Goal: Information Seeking & Learning: Learn about a topic

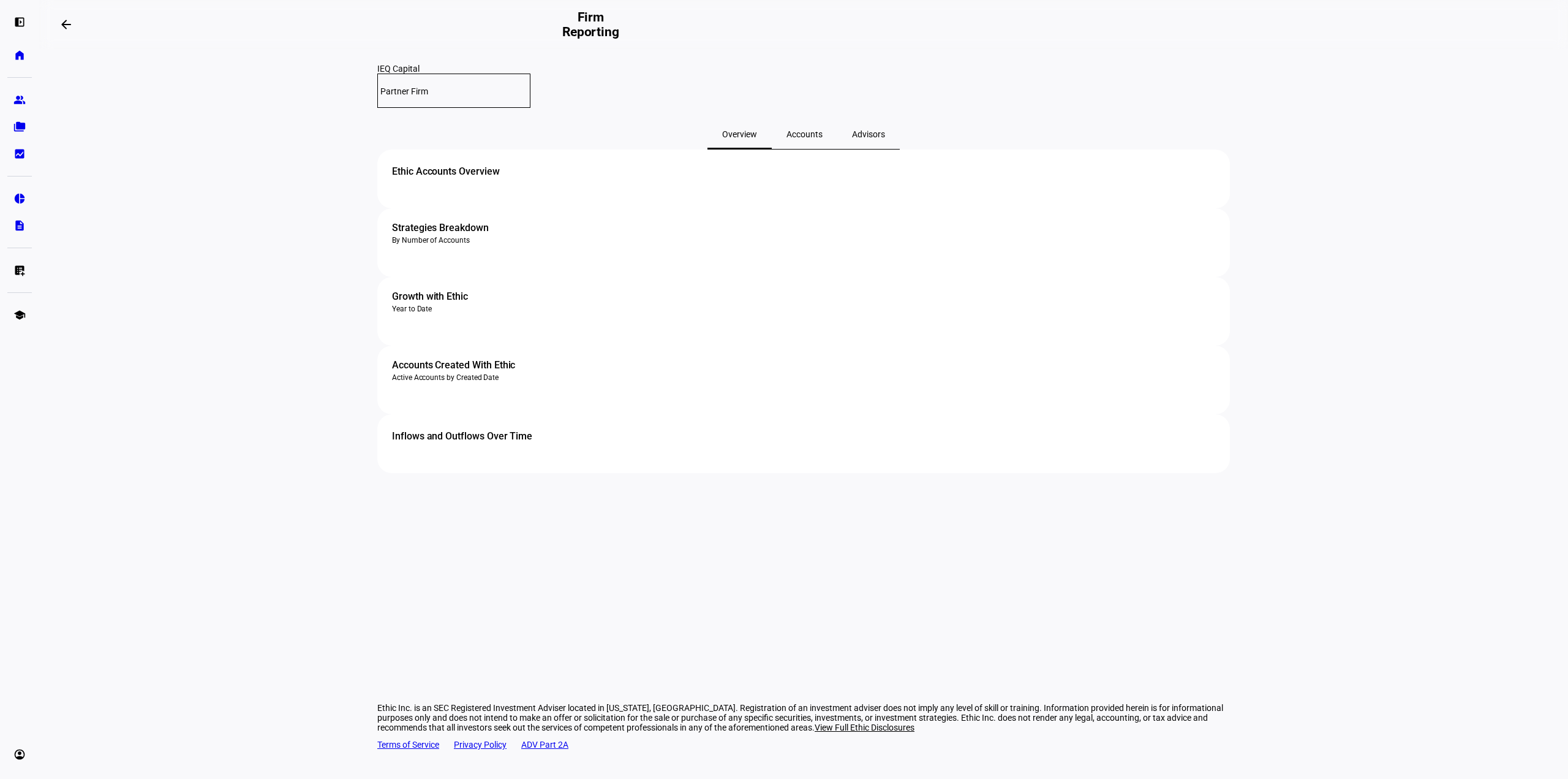
click at [826, 121] on div "Accounts" at bounding box center [804, 134] width 65 height 29
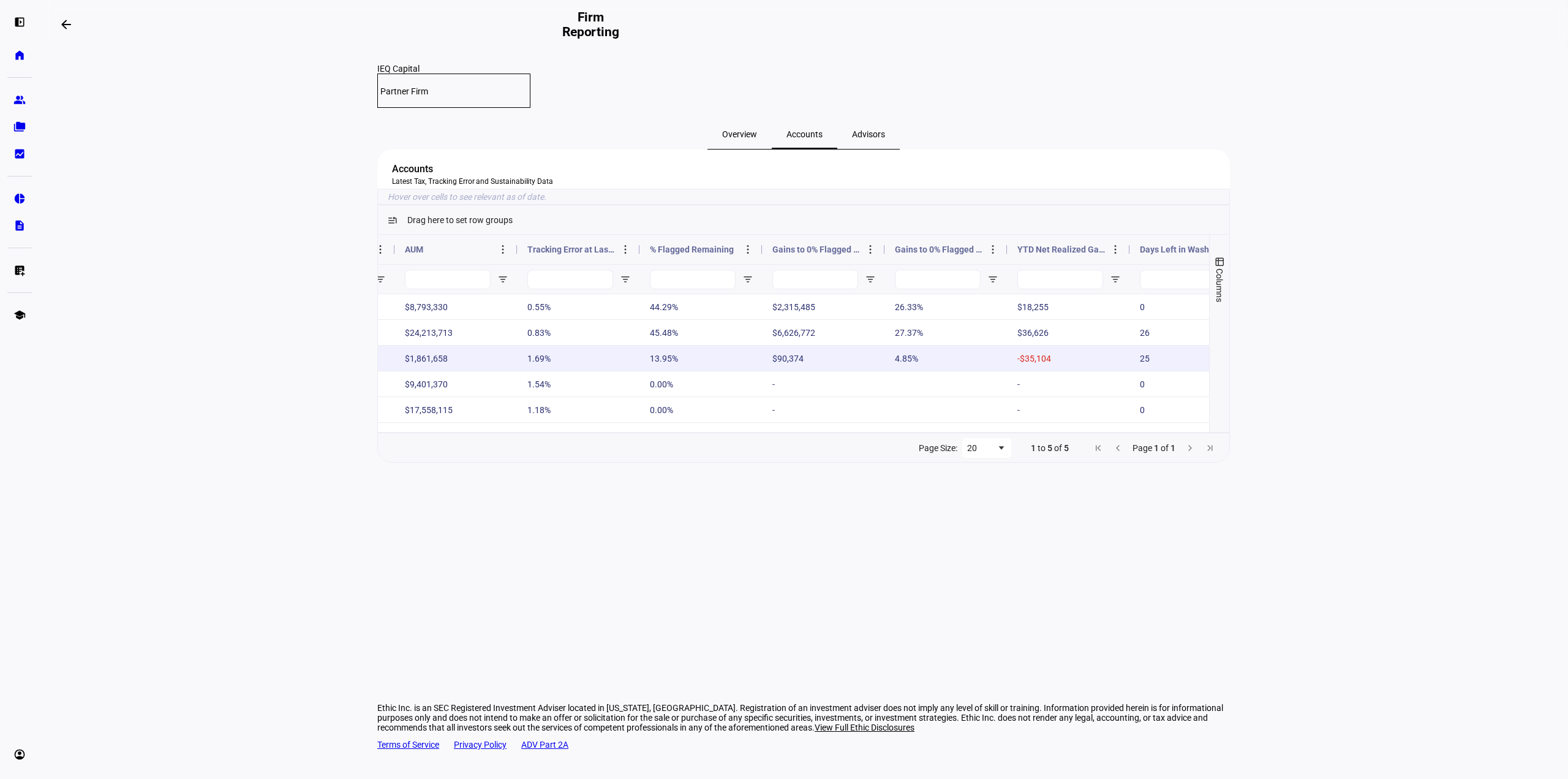
scroll to position [0, 841]
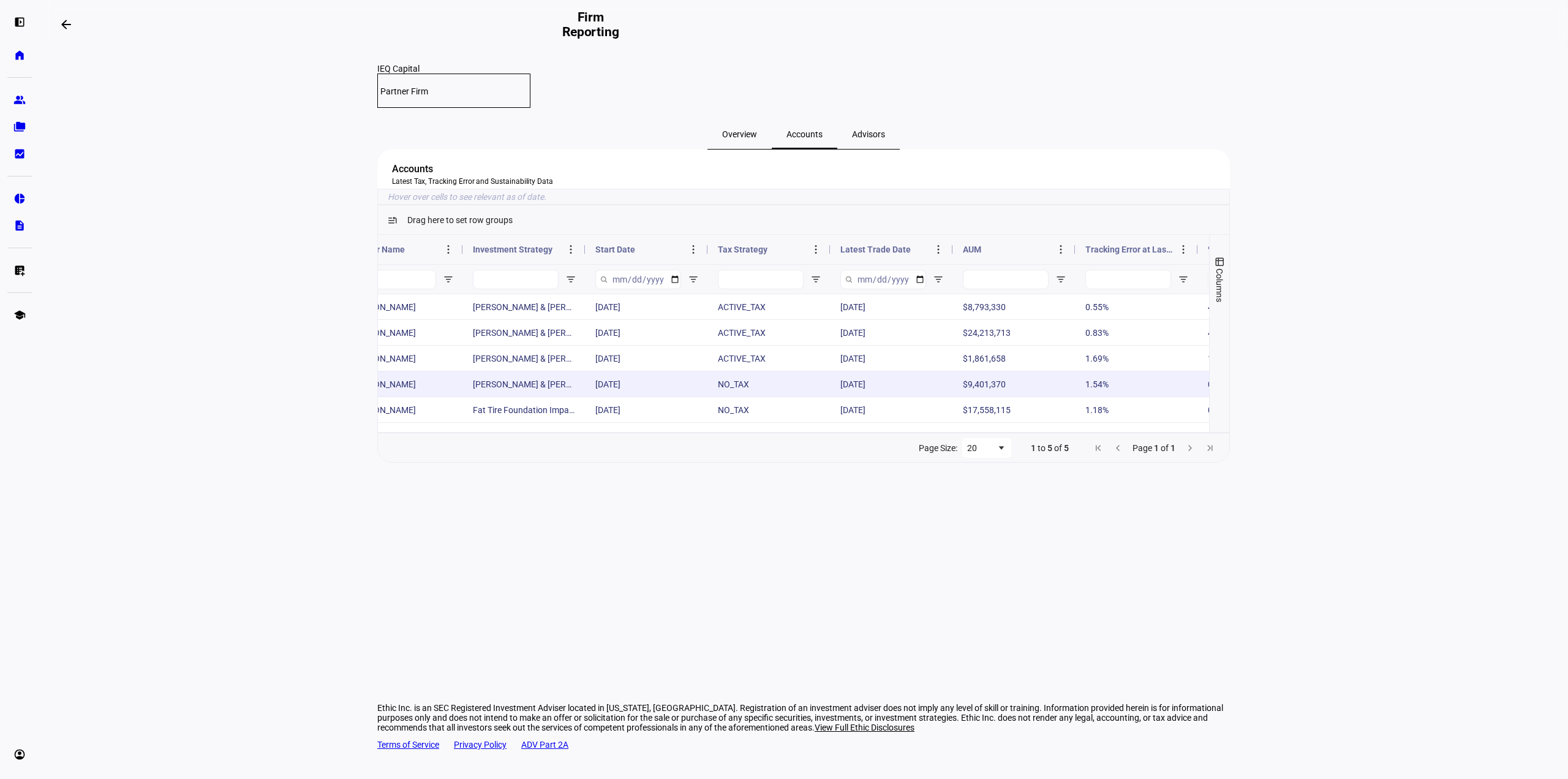
scroll to position [0, 358]
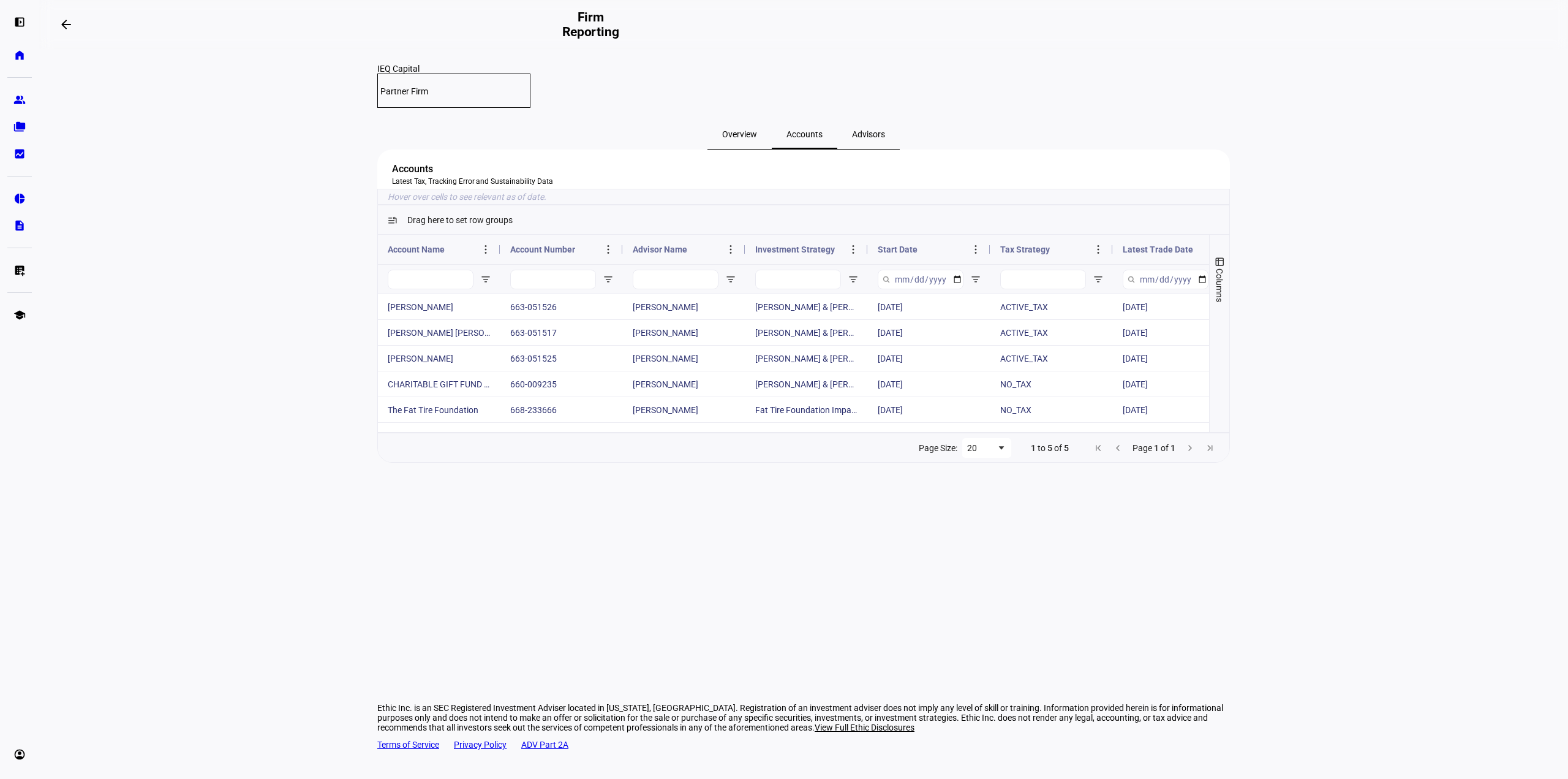
click at [864, 264] on div "Investment Strategy" at bounding box center [806, 249] width 123 height 29
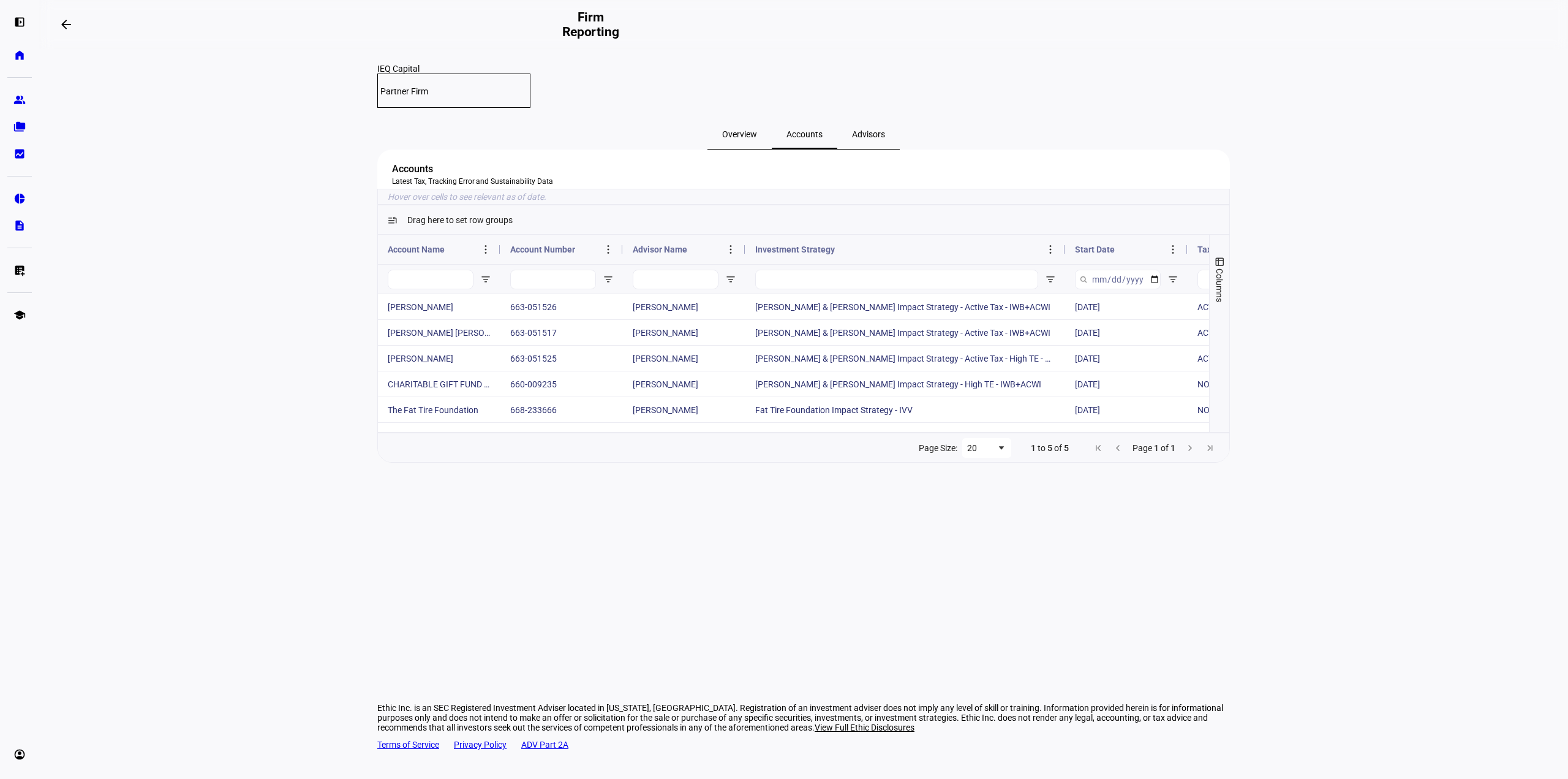
drag, startPoint x: 866, startPoint y: 265, endPoint x: 1063, endPoint y: 277, distance: 197.4
click at [1063, 264] on div at bounding box center [1064, 249] width 5 height 29
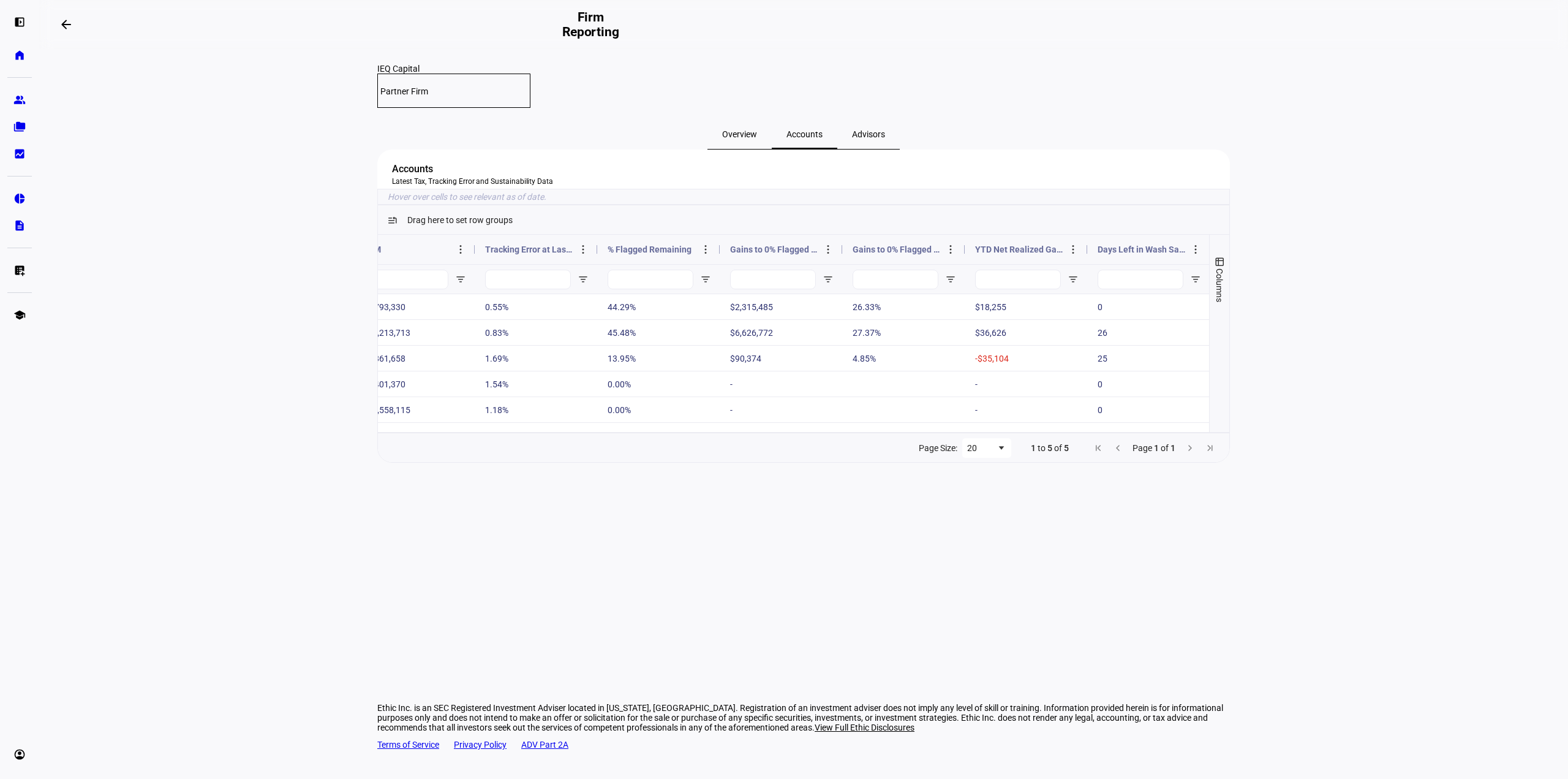
click at [856, 130] on span "Advisors" at bounding box center [868, 134] width 33 height 9
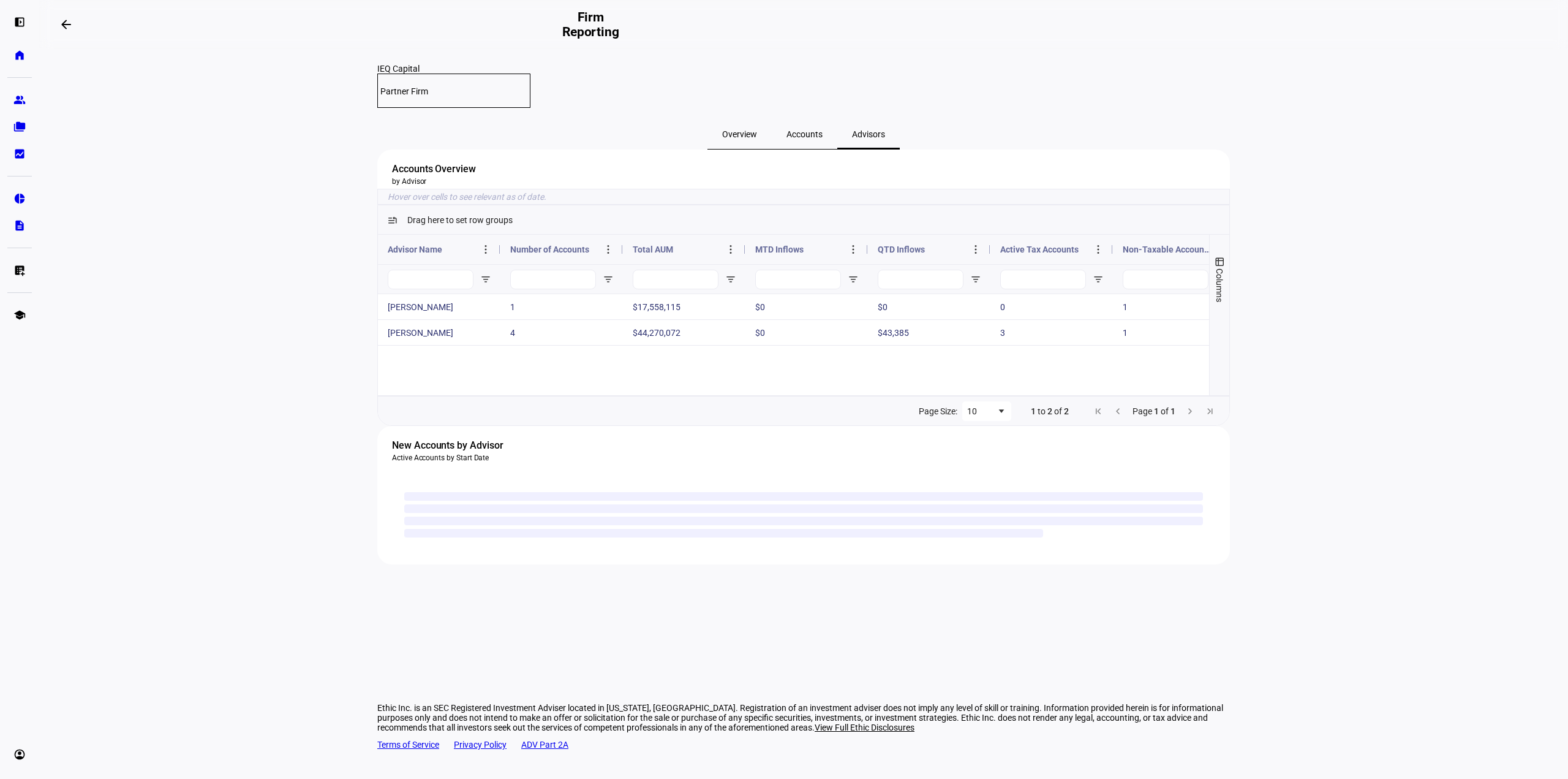
click at [757, 130] on span "Overview" at bounding box center [739, 134] width 35 height 9
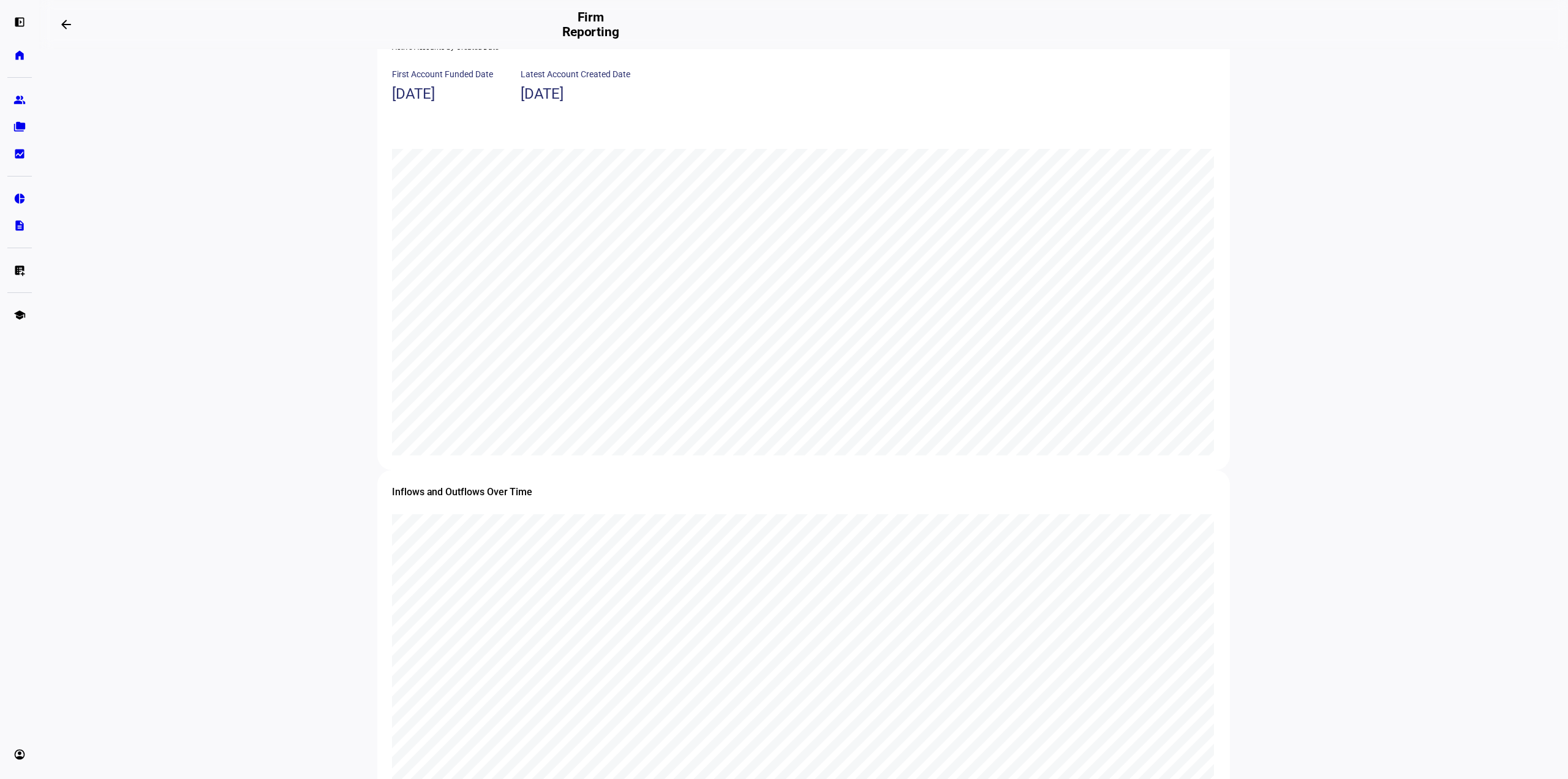
scroll to position [1172, 0]
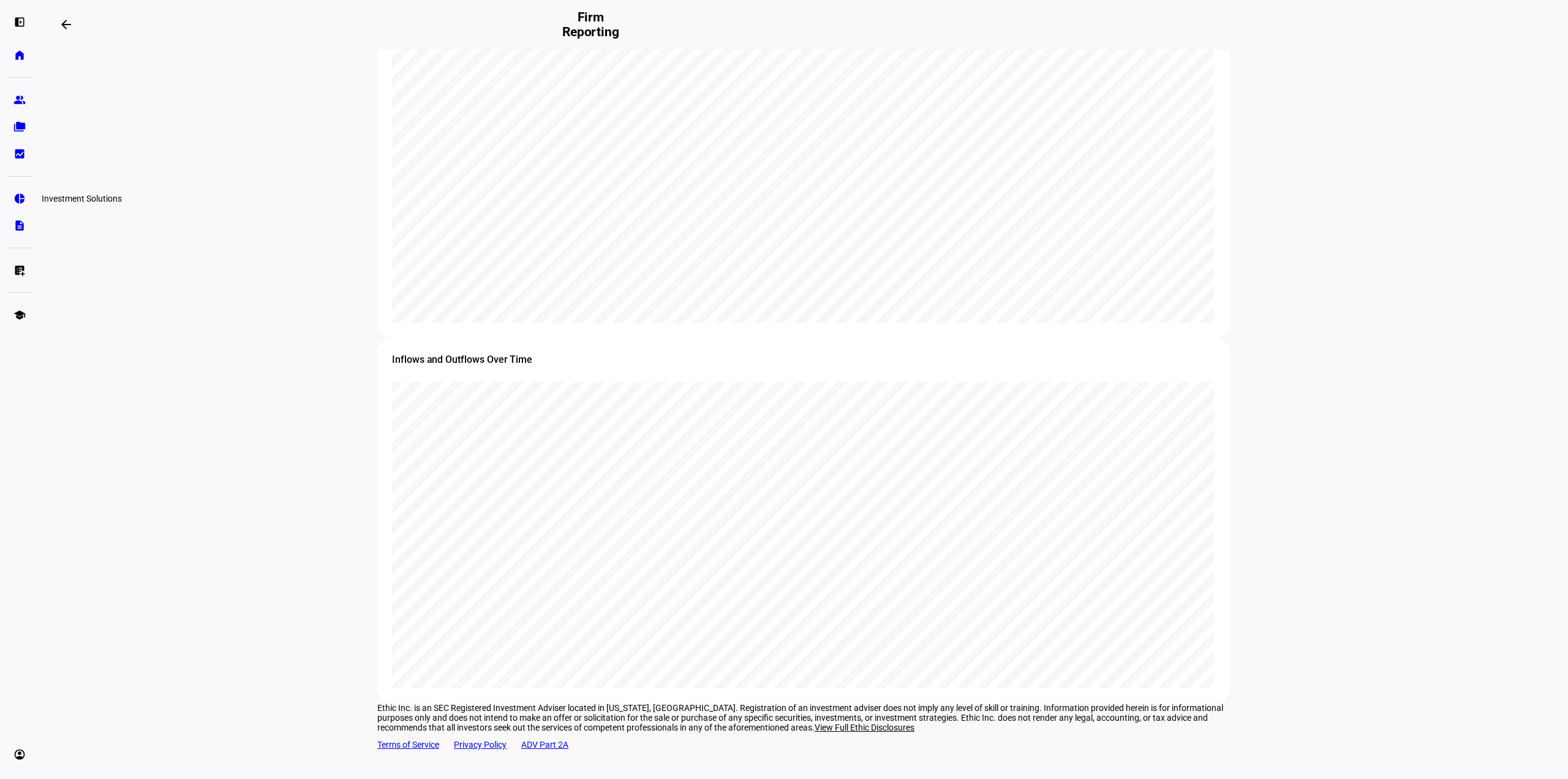
click at [13, 191] on link "pie_chart Investment Solutions" at bounding box center [19, 198] width 25 height 25
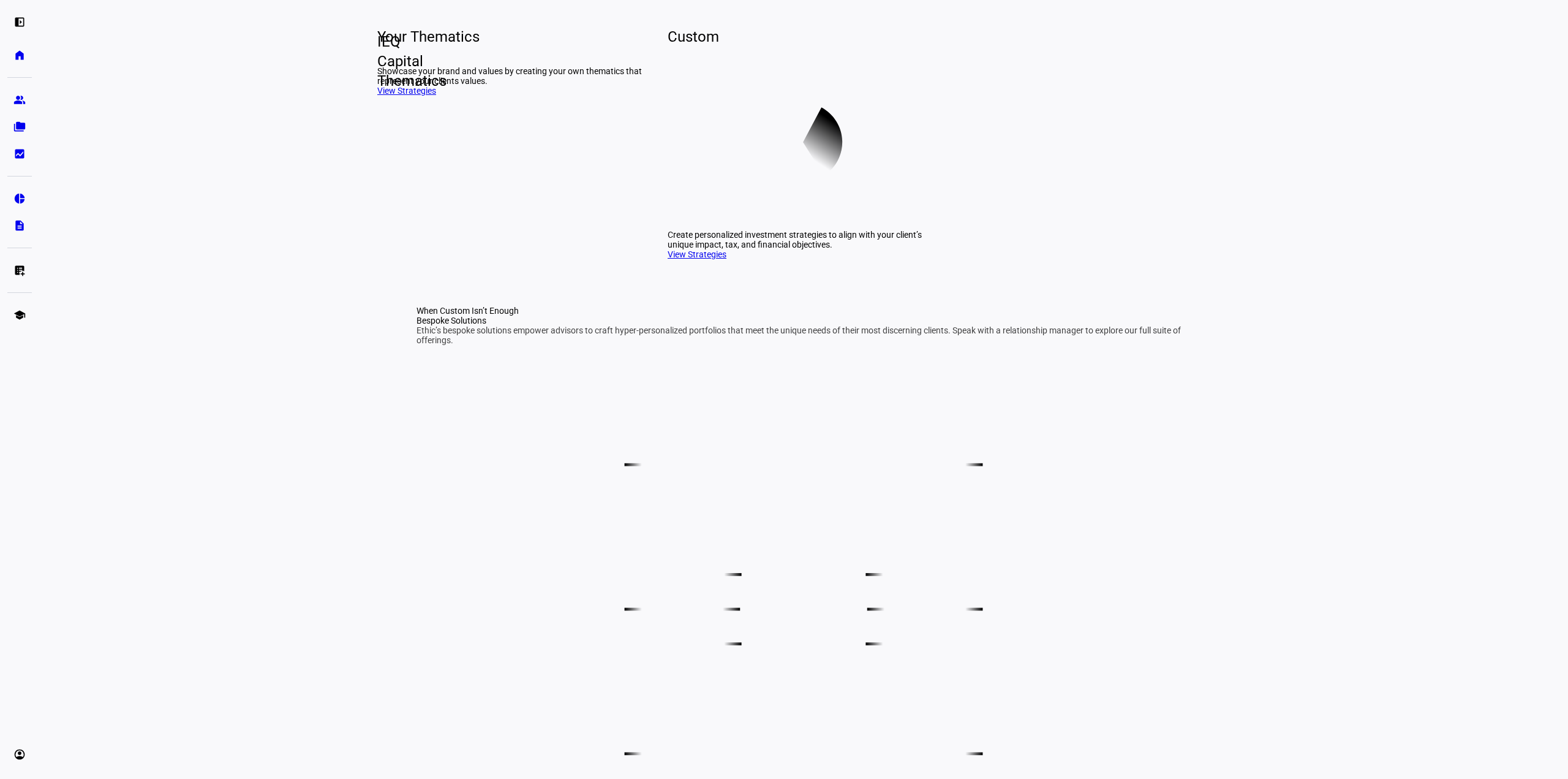
scroll to position [369, 0]
click at [24, 150] on eth-mat-symbol "bid_landscape" at bounding box center [19, 153] width 12 height 12
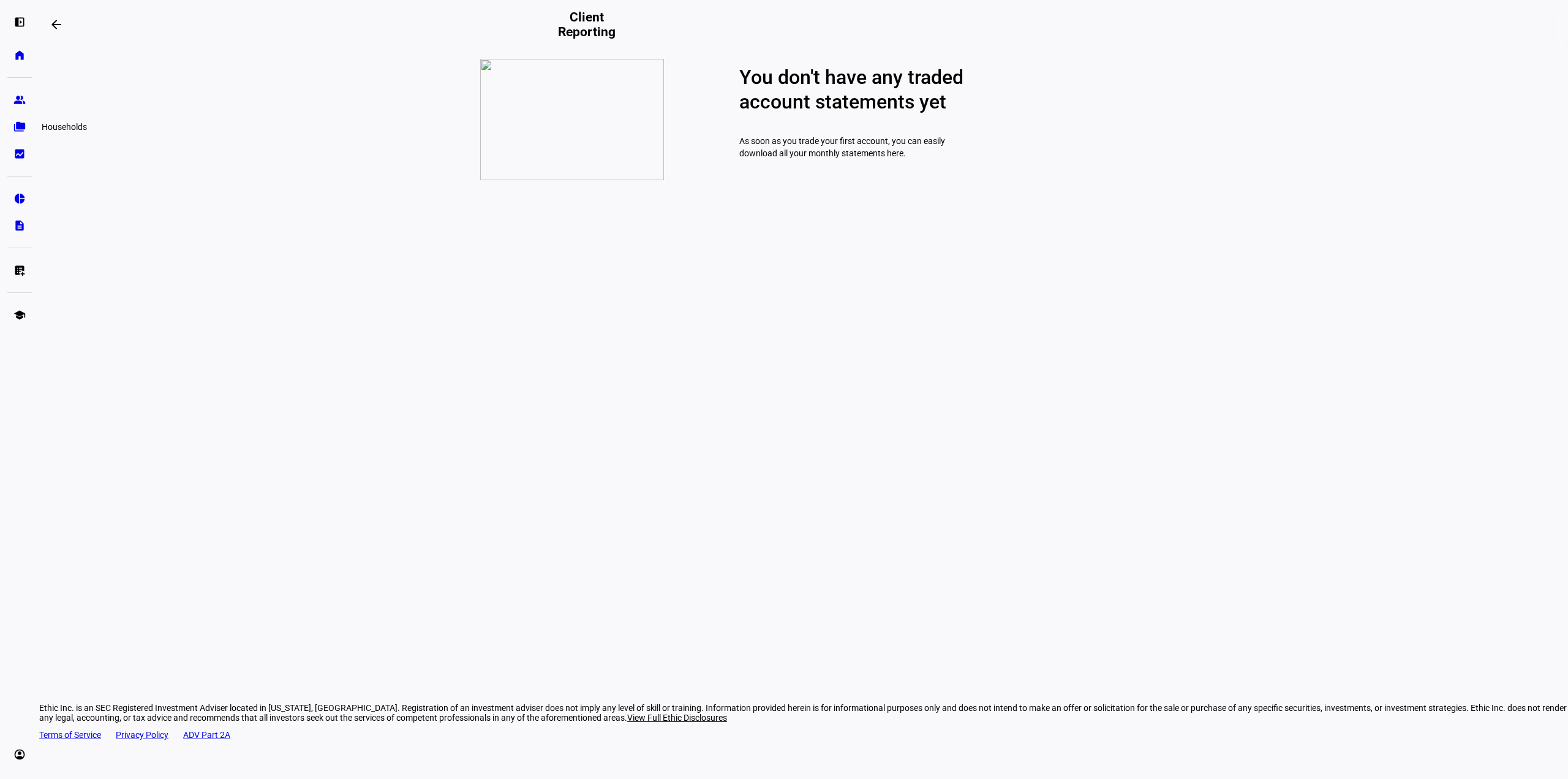
click at [21, 123] on eth-mat-symbol "folder_copy" at bounding box center [19, 126] width 12 height 12
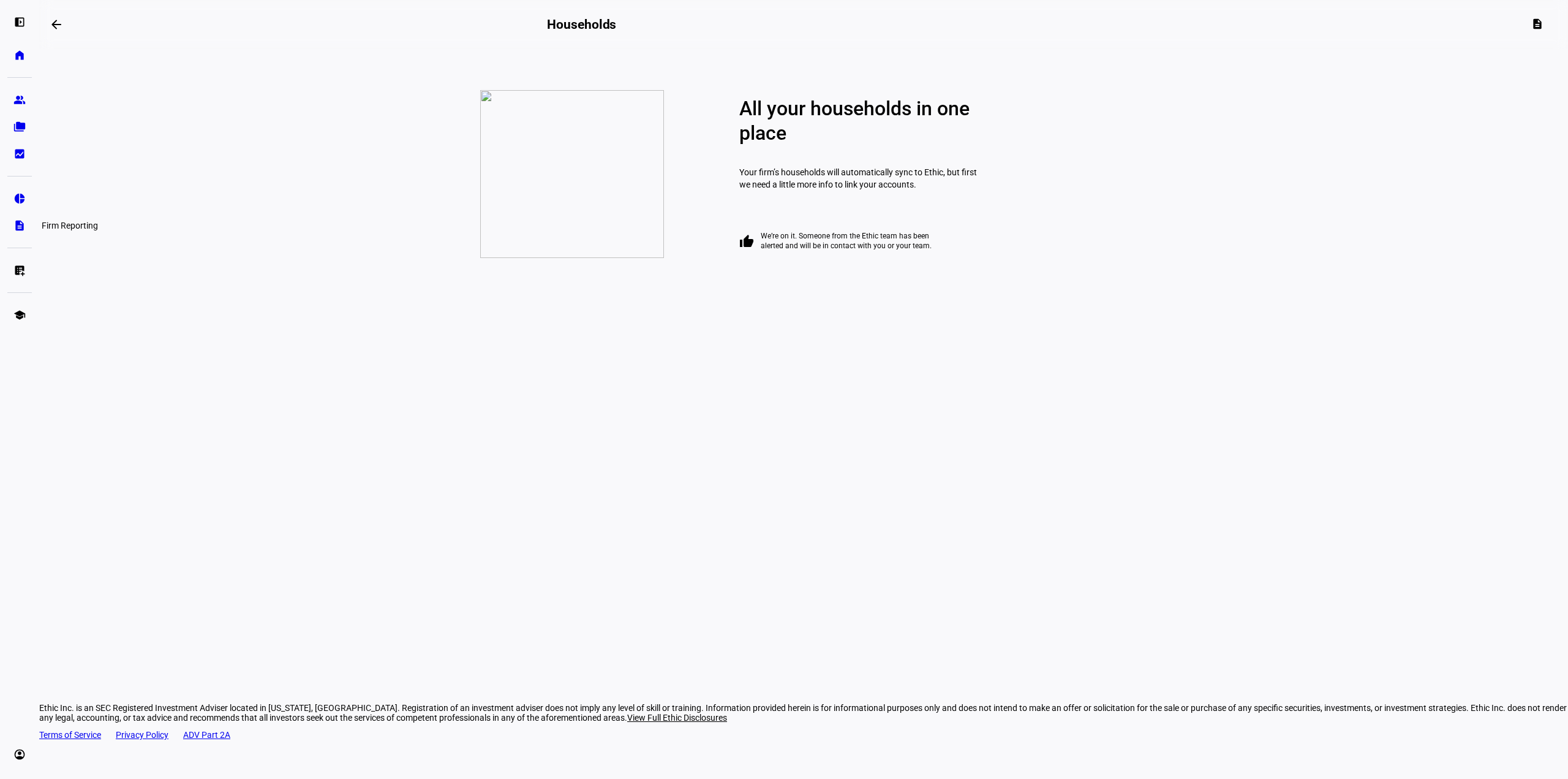
click at [23, 221] on eth-mat-symbol "description" at bounding box center [19, 225] width 12 height 12
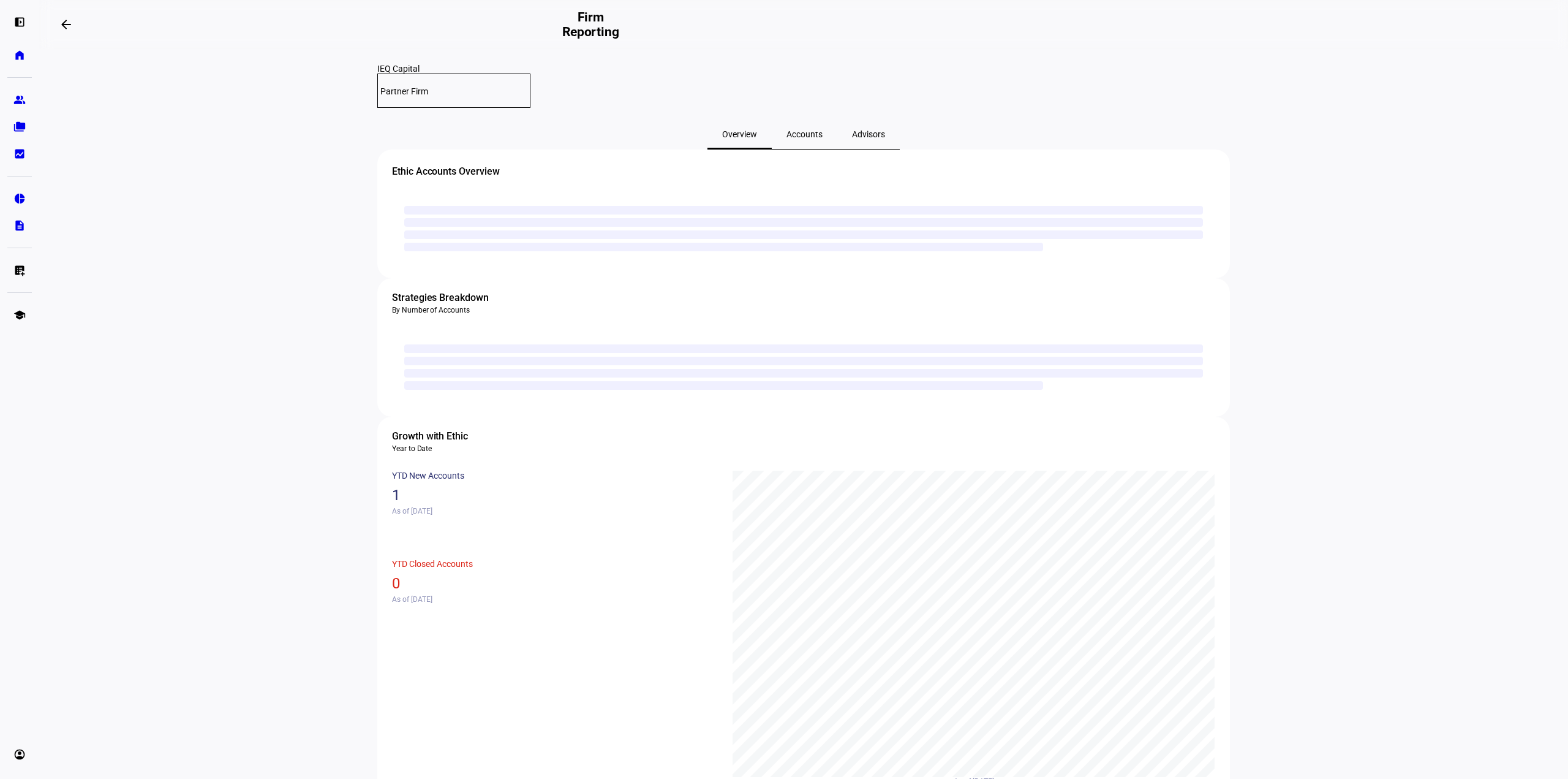
click at [804, 130] on span "Accounts" at bounding box center [804, 134] width 36 height 9
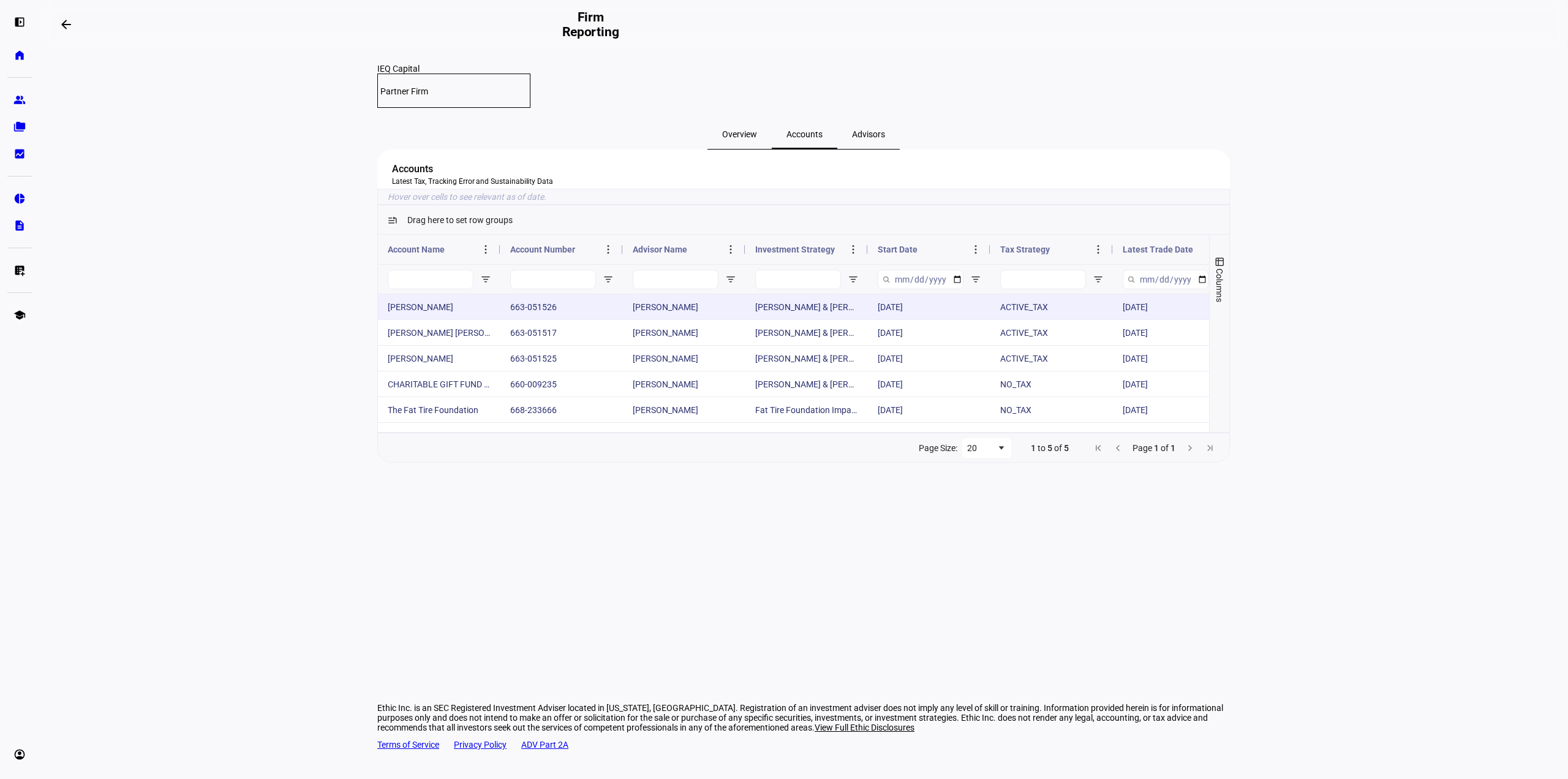
click at [535, 320] on div "663-051526" at bounding box center [561, 306] width 123 height 25
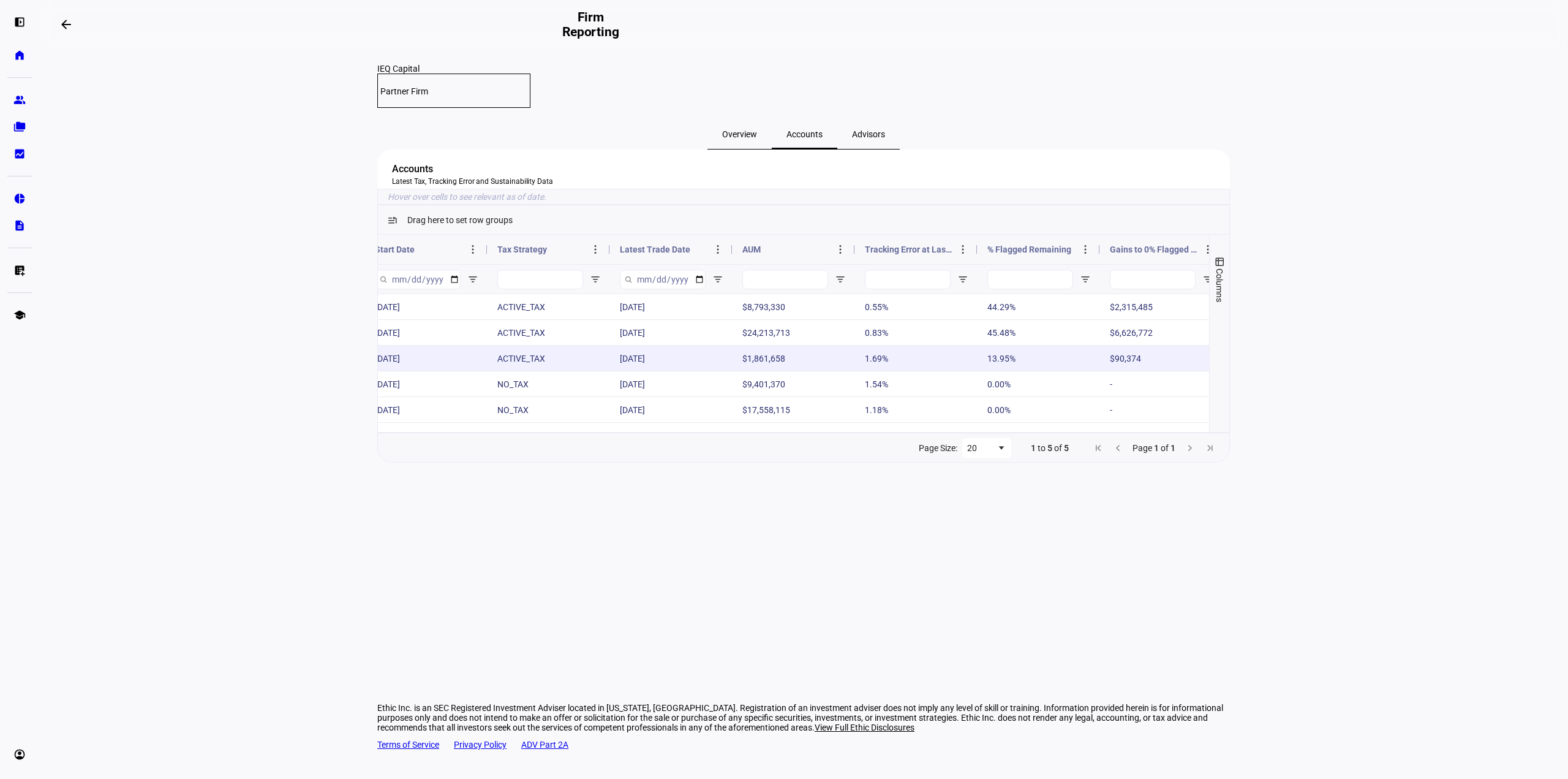
scroll to position [0, 627]
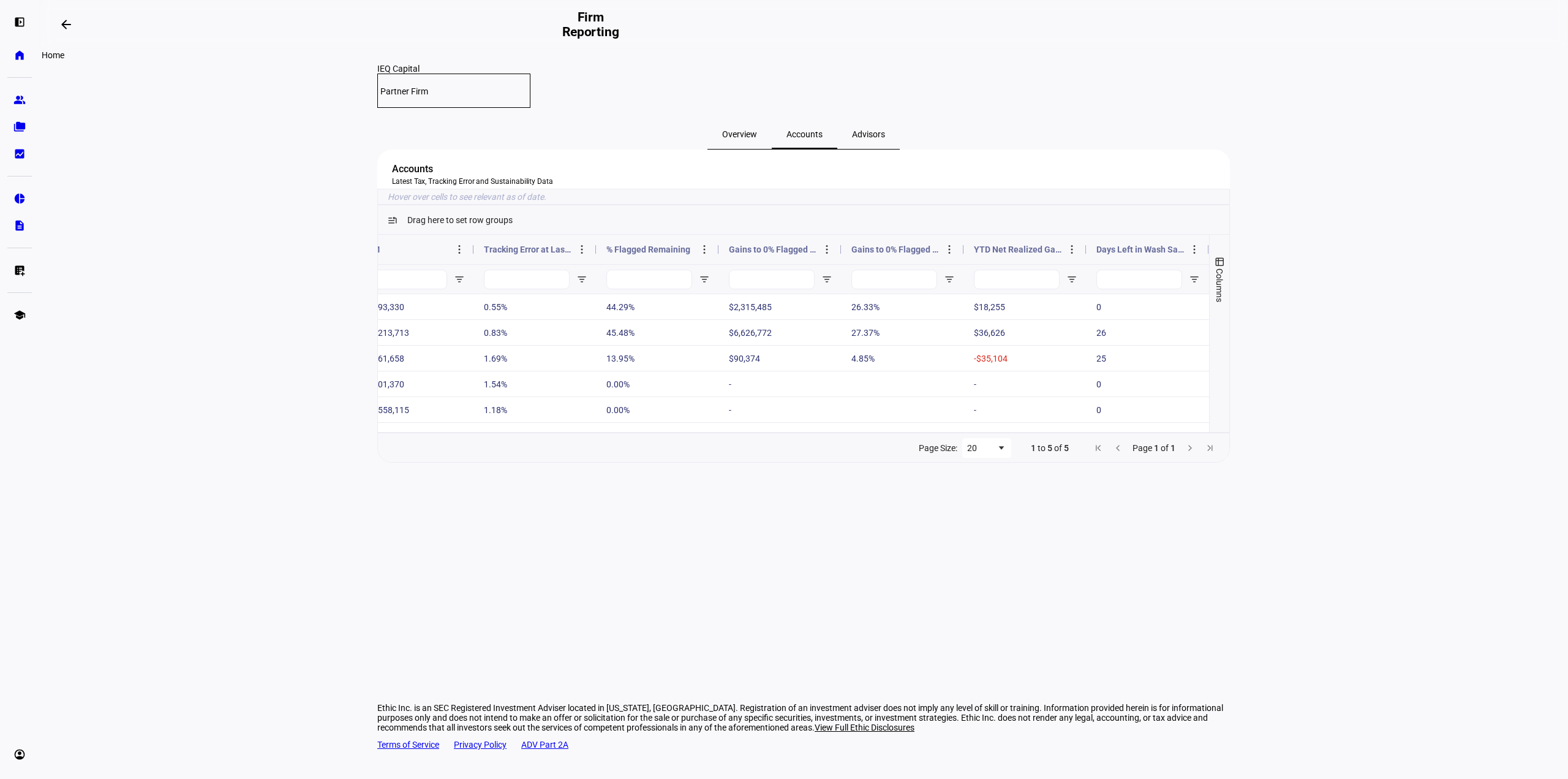
click at [24, 55] on eth-mat-symbol "home" at bounding box center [19, 55] width 12 height 12
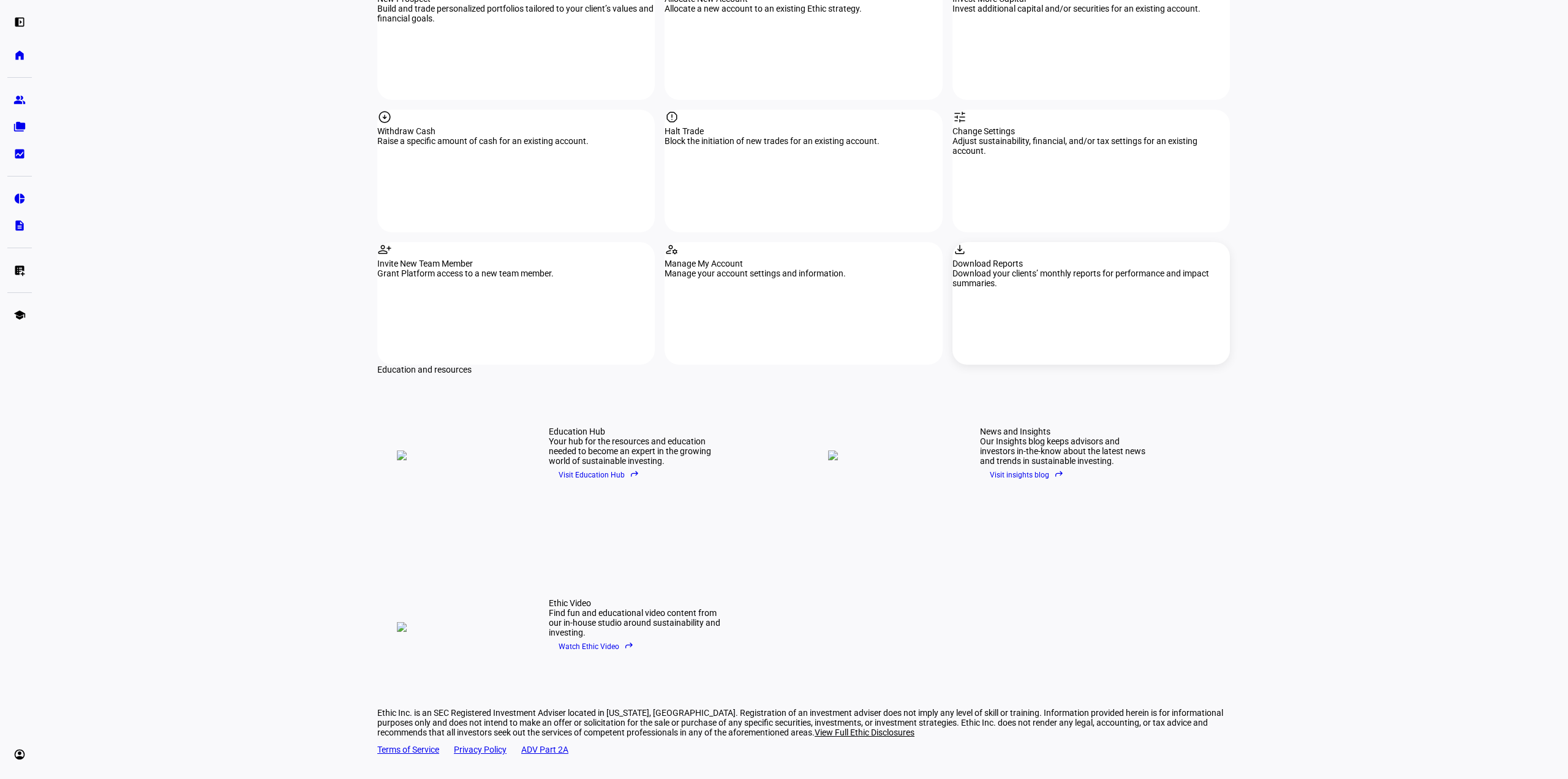
click at [1068, 268] on div "Download your clients’ monthly reports for performance and impact summaries." at bounding box center [1091, 278] width 278 height 20
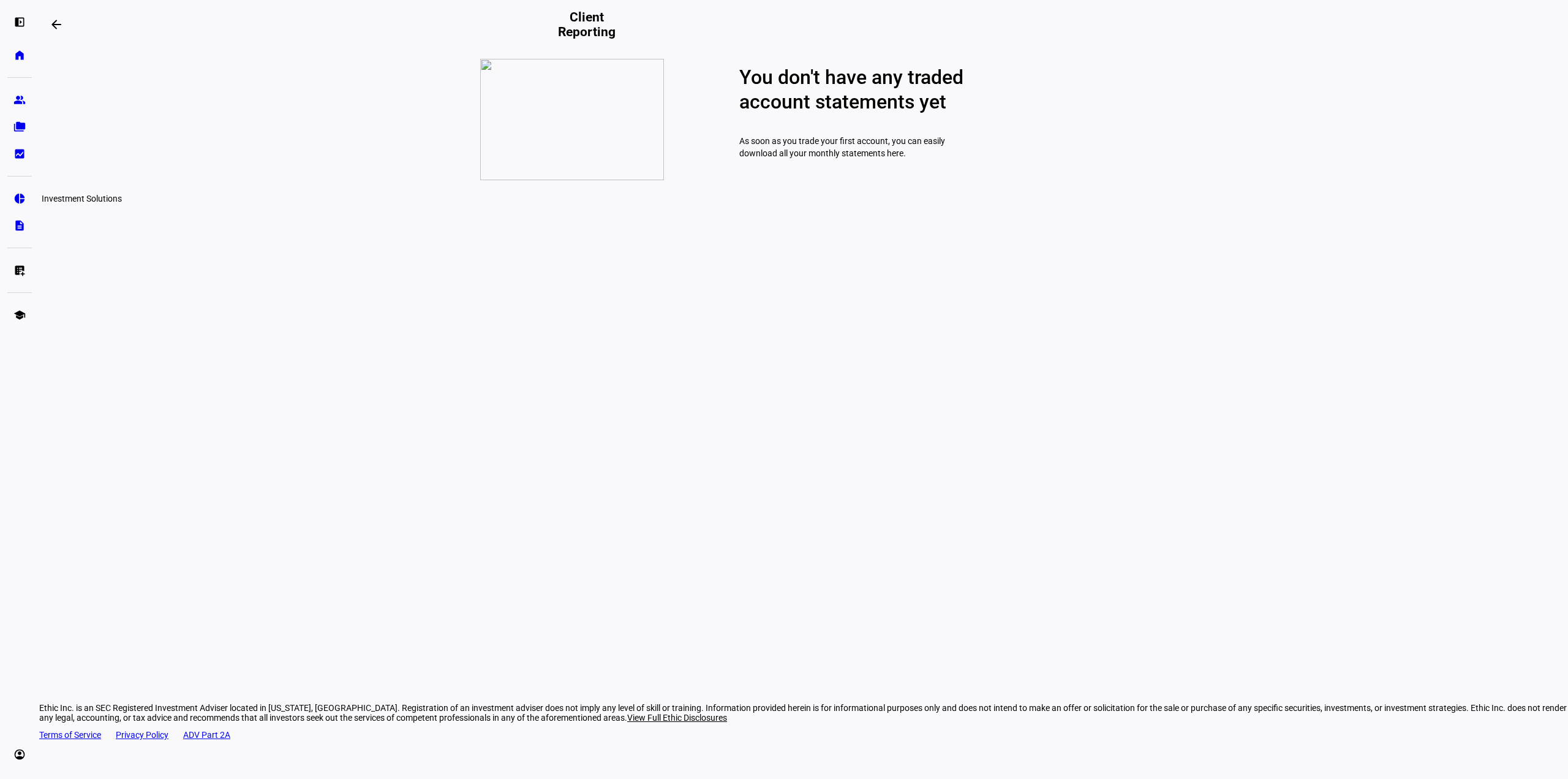
click at [25, 196] on eth-mat-symbol "pie_chart" at bounding box center [19, 198] width 12 height 12
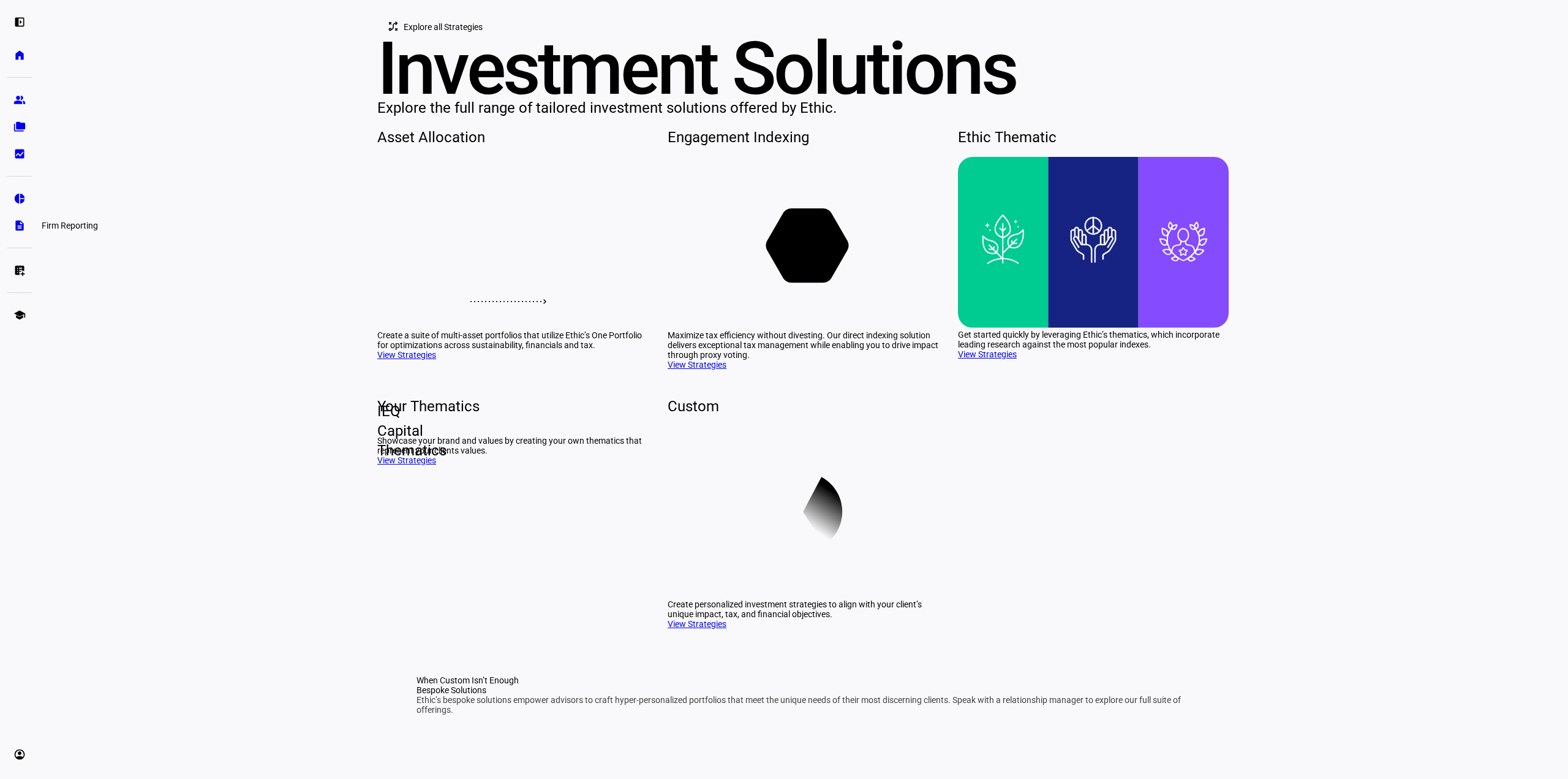
click at [26, 221] on link "description Firm Reporting" at bounding box center [19, 225] width 25 height 25
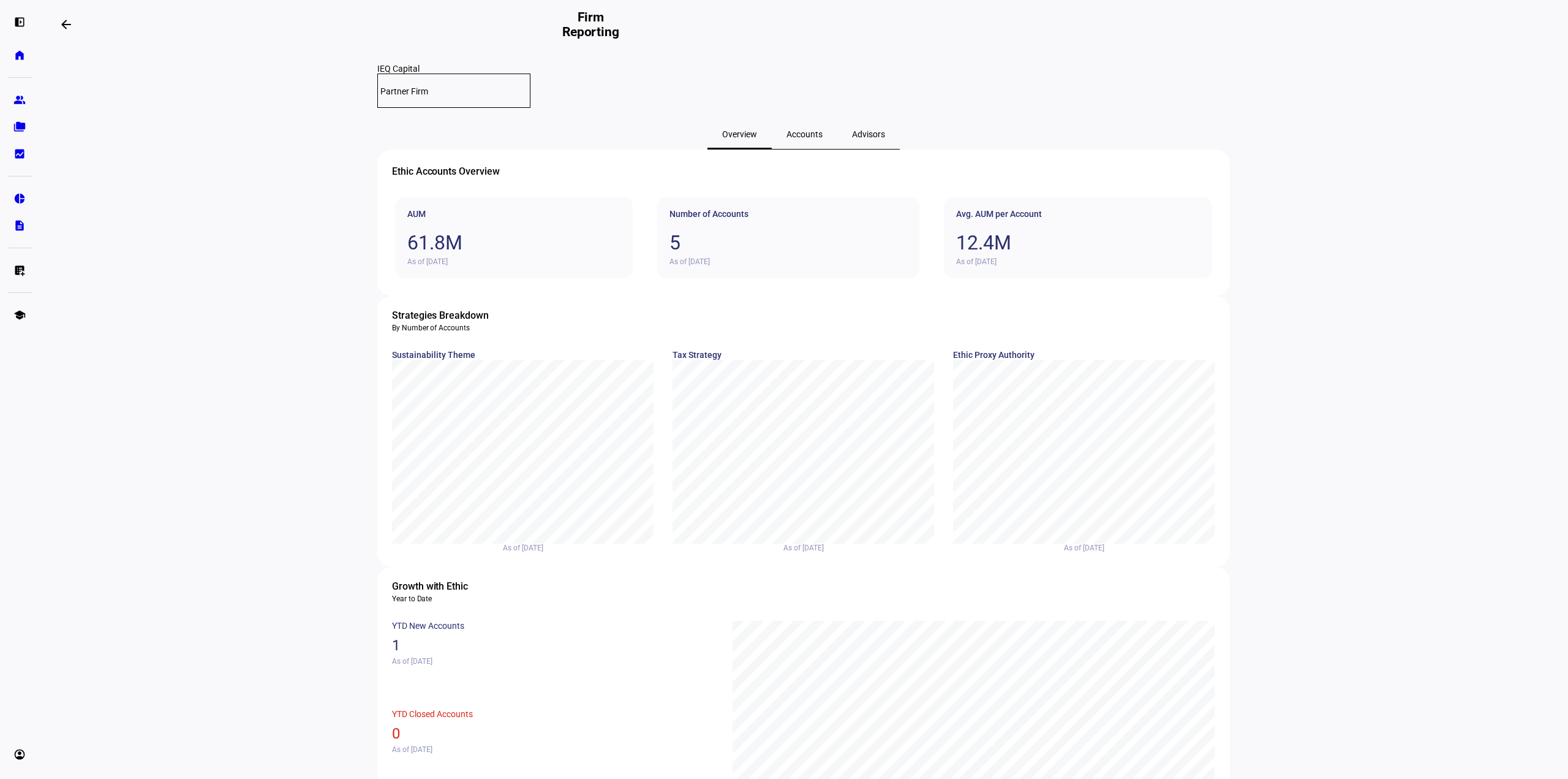
click at [788, 130] on span "Accounts" at bounding box center [804, 134] width 36 height 9
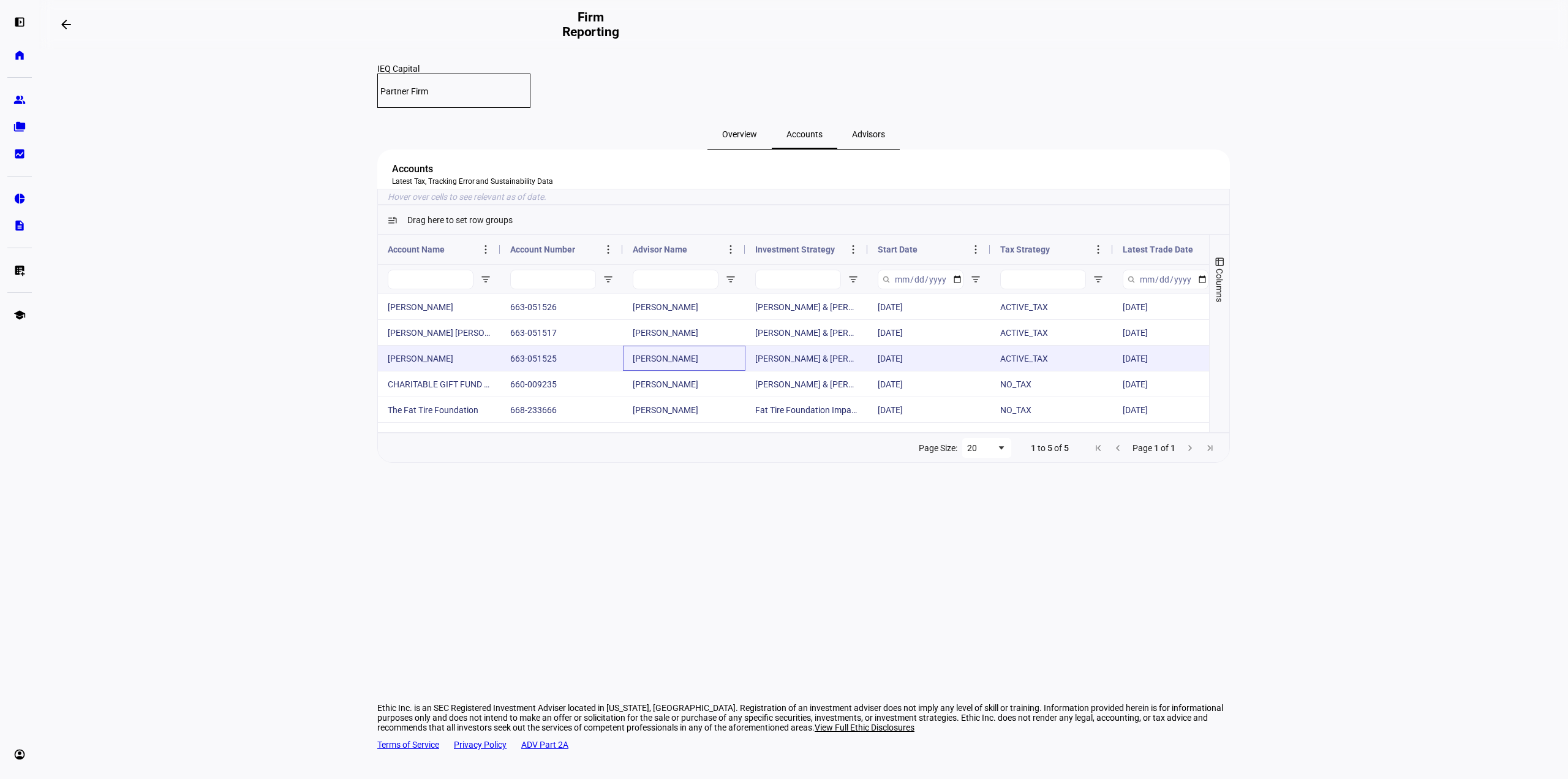
click at [703, 371] on div "[PERSON_NAME]" at bounding box center [684, 358] width 123 height 25
click at [757, 371] on div "[PERSON_NAME] & [PERSON_NAME] Impact Strategy - Active Tax - High TE - ACWI" at bounding box center [806, 358] width 123 height 25
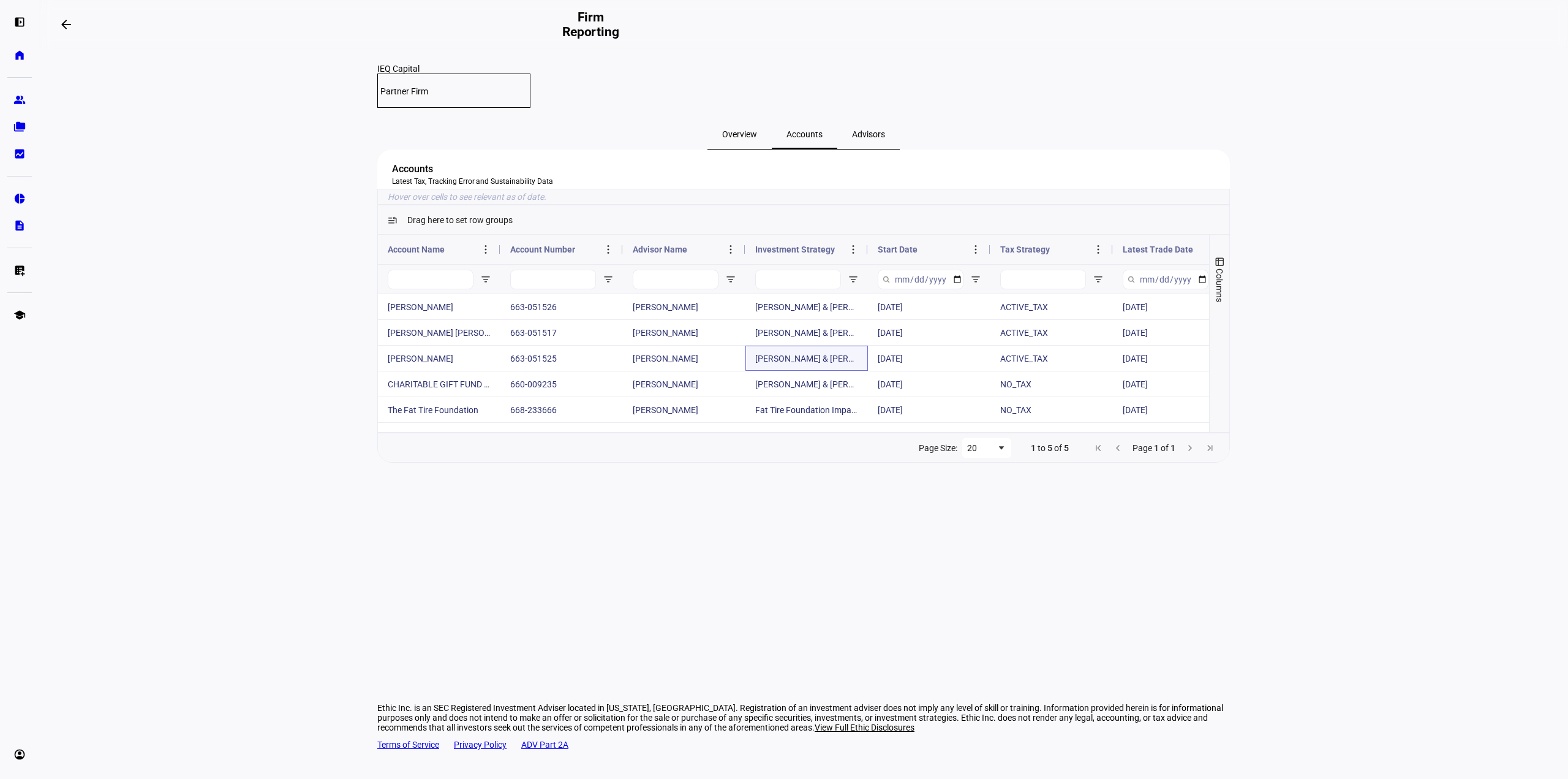
click at [864, 130] on span "Advisors" at bounding box center [868, 134] width 33 height 9
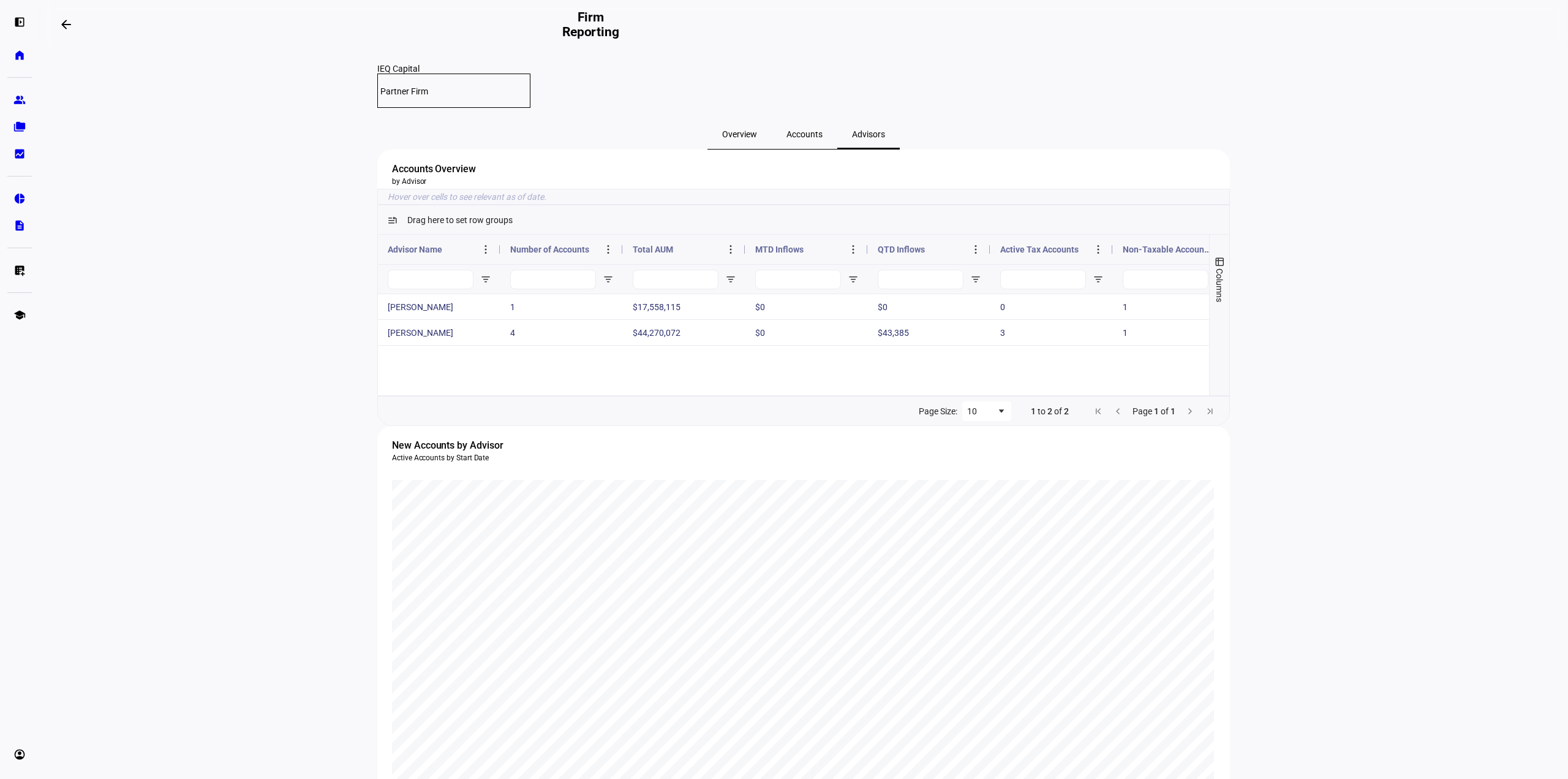
click at [815, 130] on span "Accounts" at bounding box center [804, 134] width 36 height 9
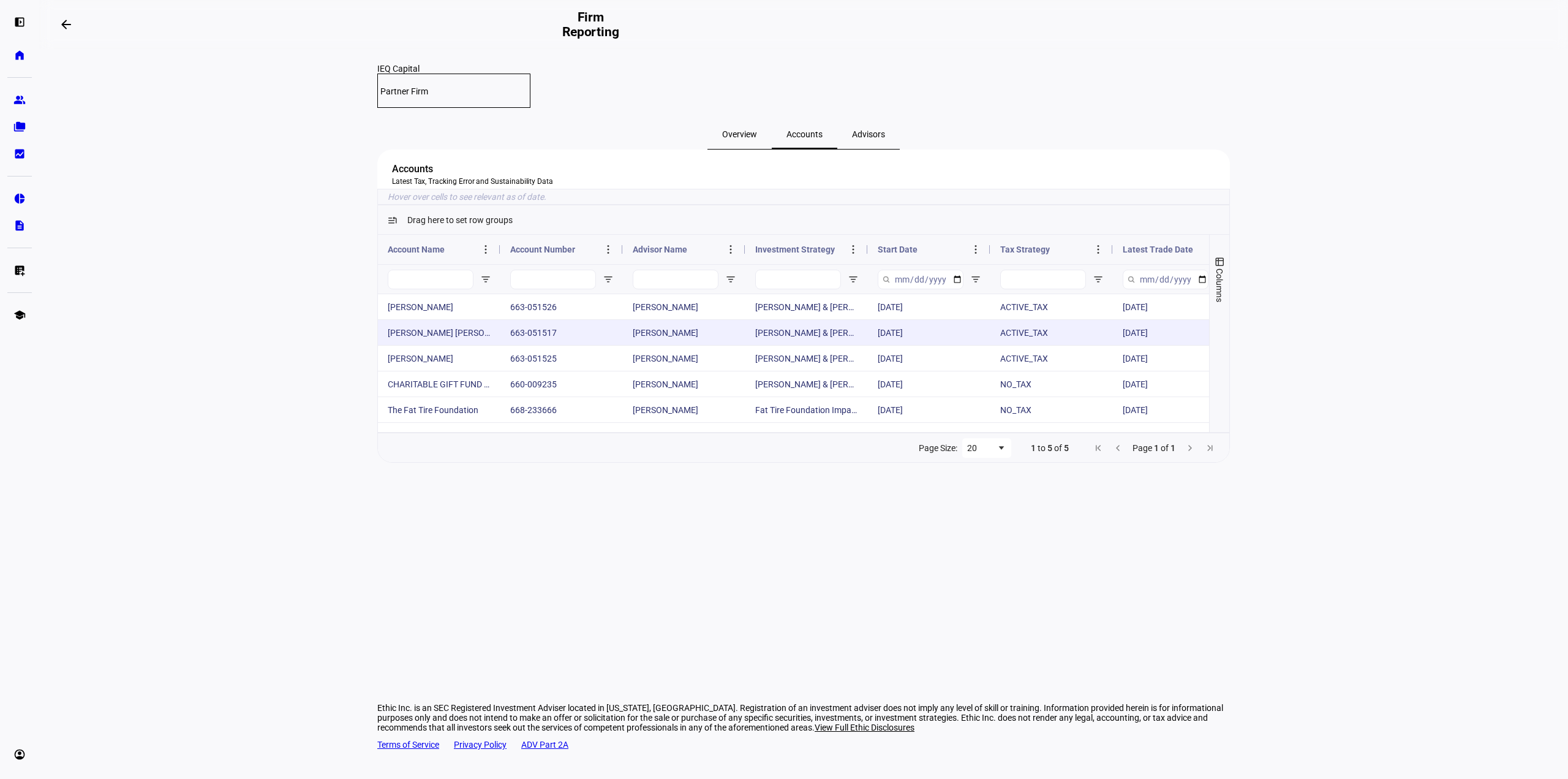
click at [572, 345] on div "663-051517" at bounding box center [561, 332] width 123 height 25
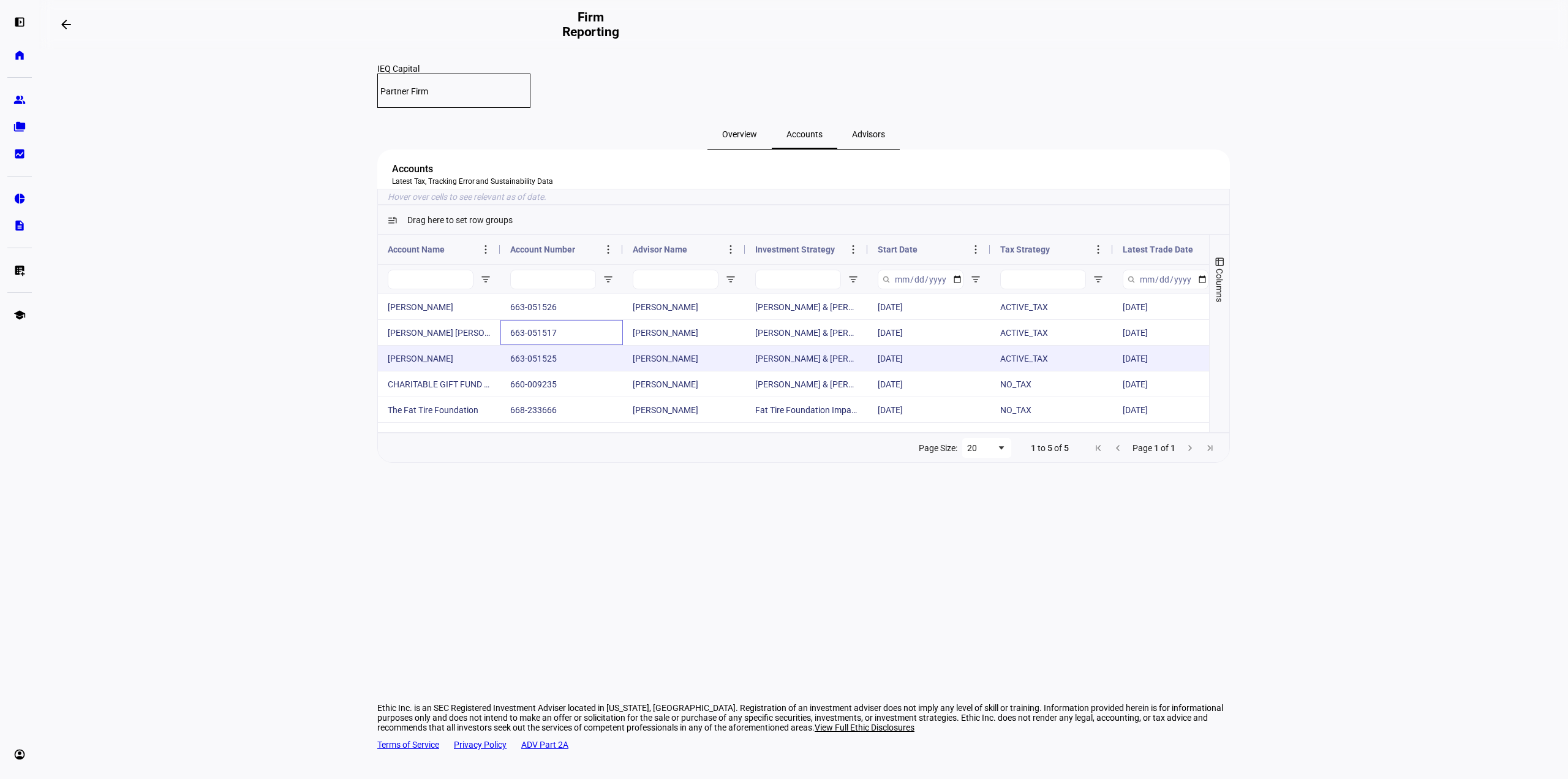
click at [662, 371] on div "[PERSON_NAME]" at bounding box center [684, 358] width 123 height 25
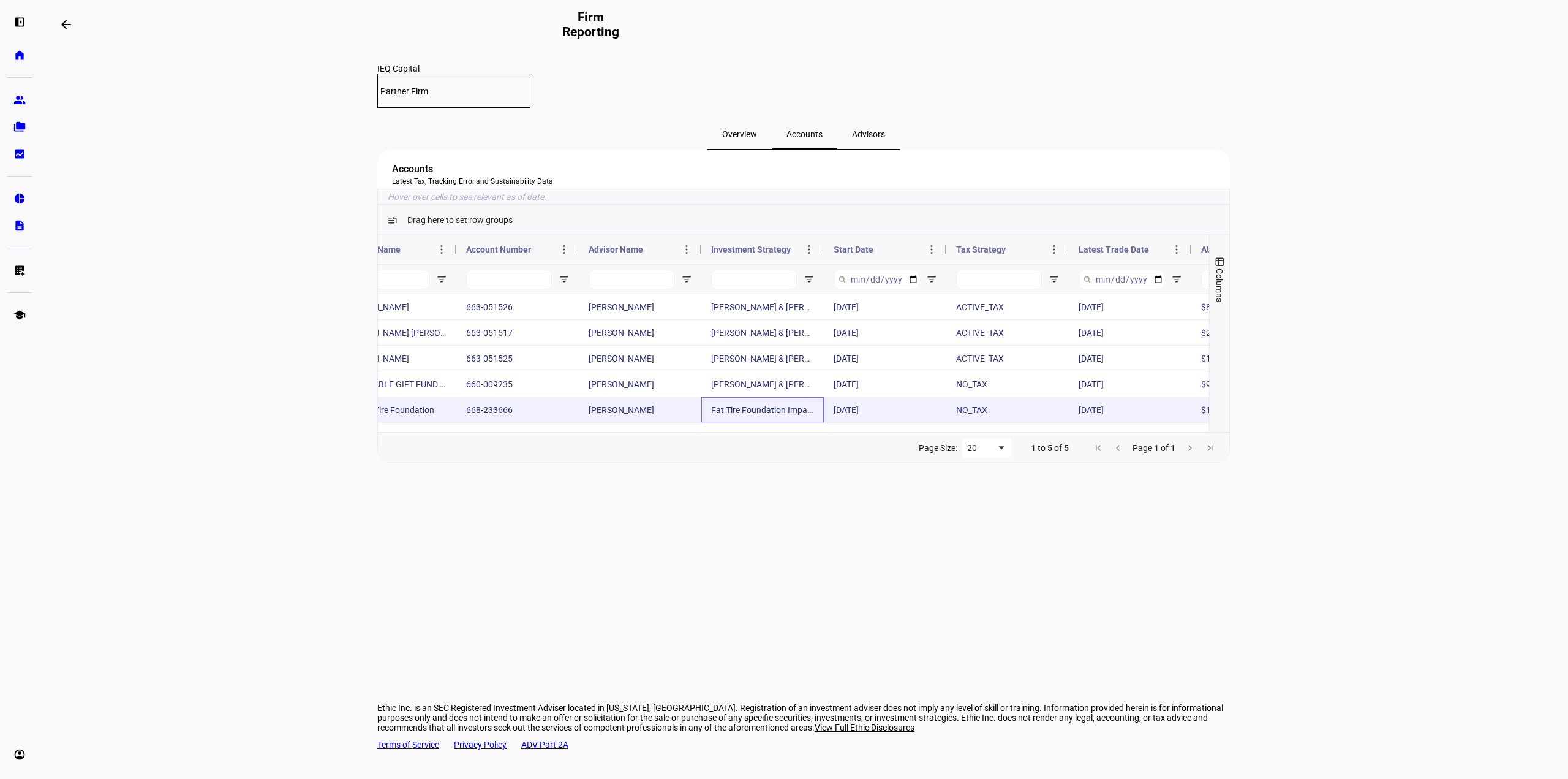
click at [745, 423] on div "Fat Tire Foundation Impact Strategy - IVV" at bounding box center [762, 409] width 123 height 25
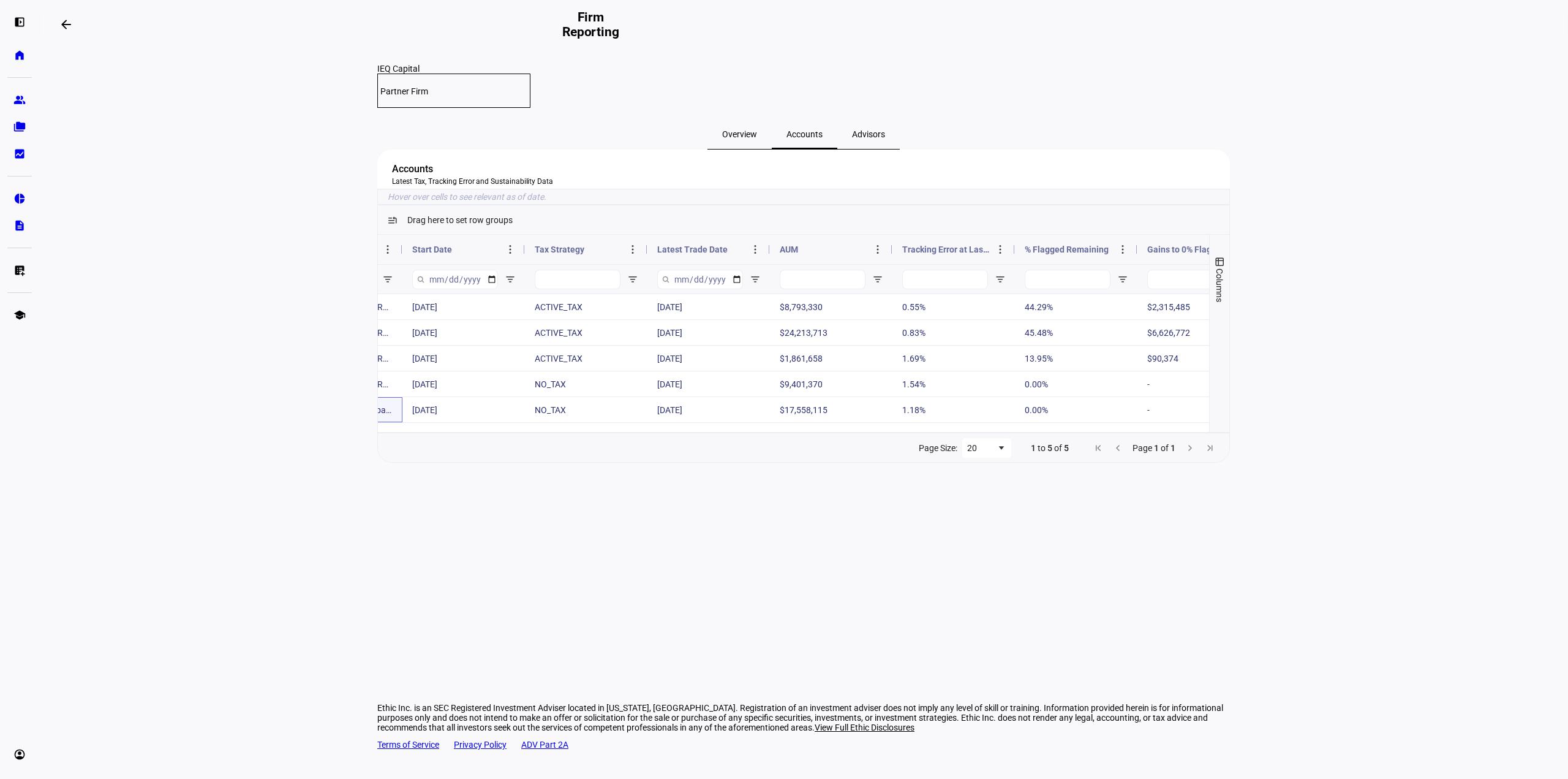
click at [967, 254] on span "Tracking Error at Last Trade" at bounding box center [946, 249] width 88 height 10
click at [967, 254] on span "Tracking Error at Last Trade" at bounding box center [939, 249] width 74 height 10
drag, startPoint x: 1013, startPoint y: 263, endPoint x: 1062, endPoint y: 273, distance: 50.0
click at [1062, 264] on div at bounding box center [1064, 249] width 5 height 29
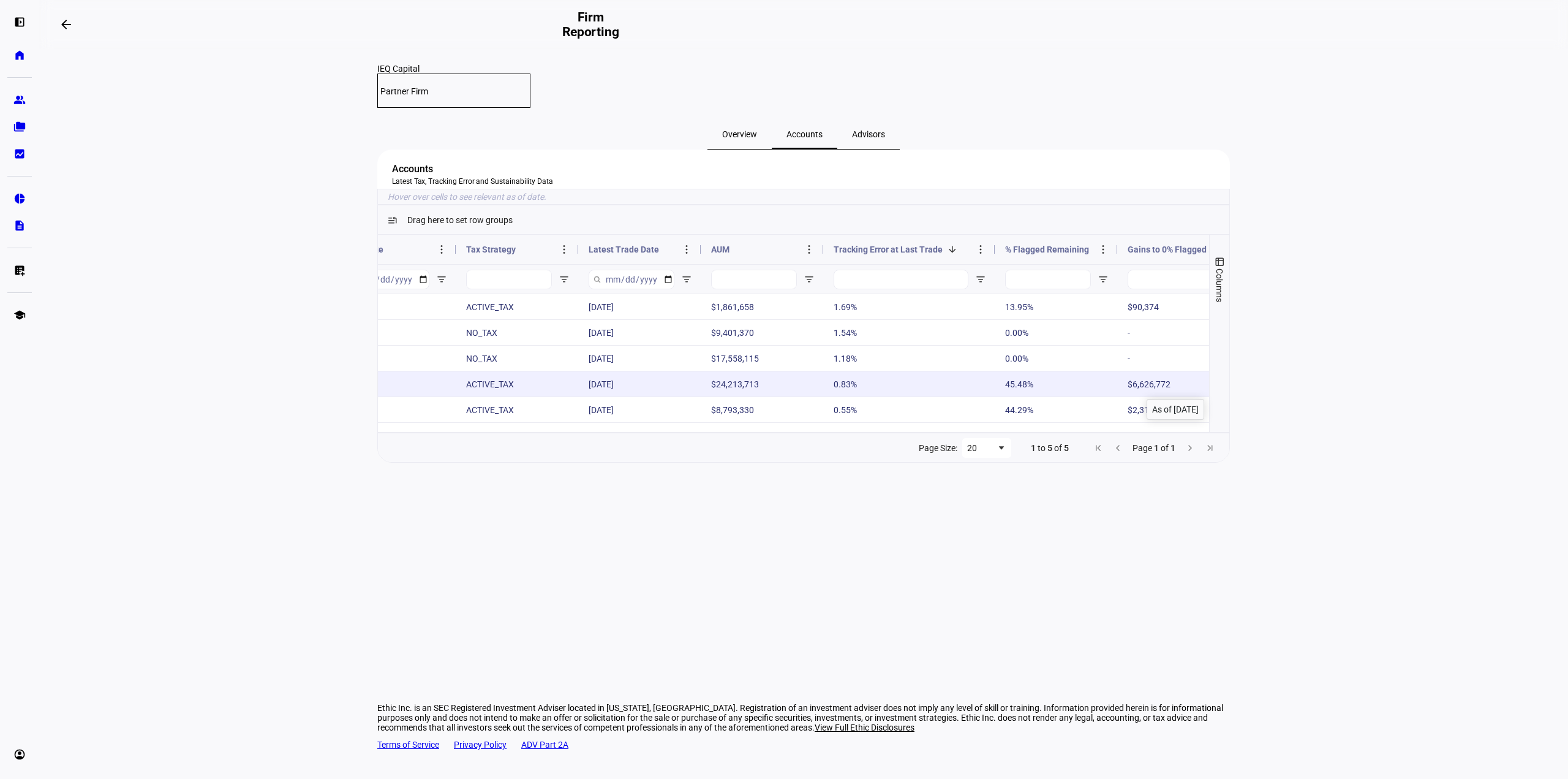
scroll to position [0, 659]
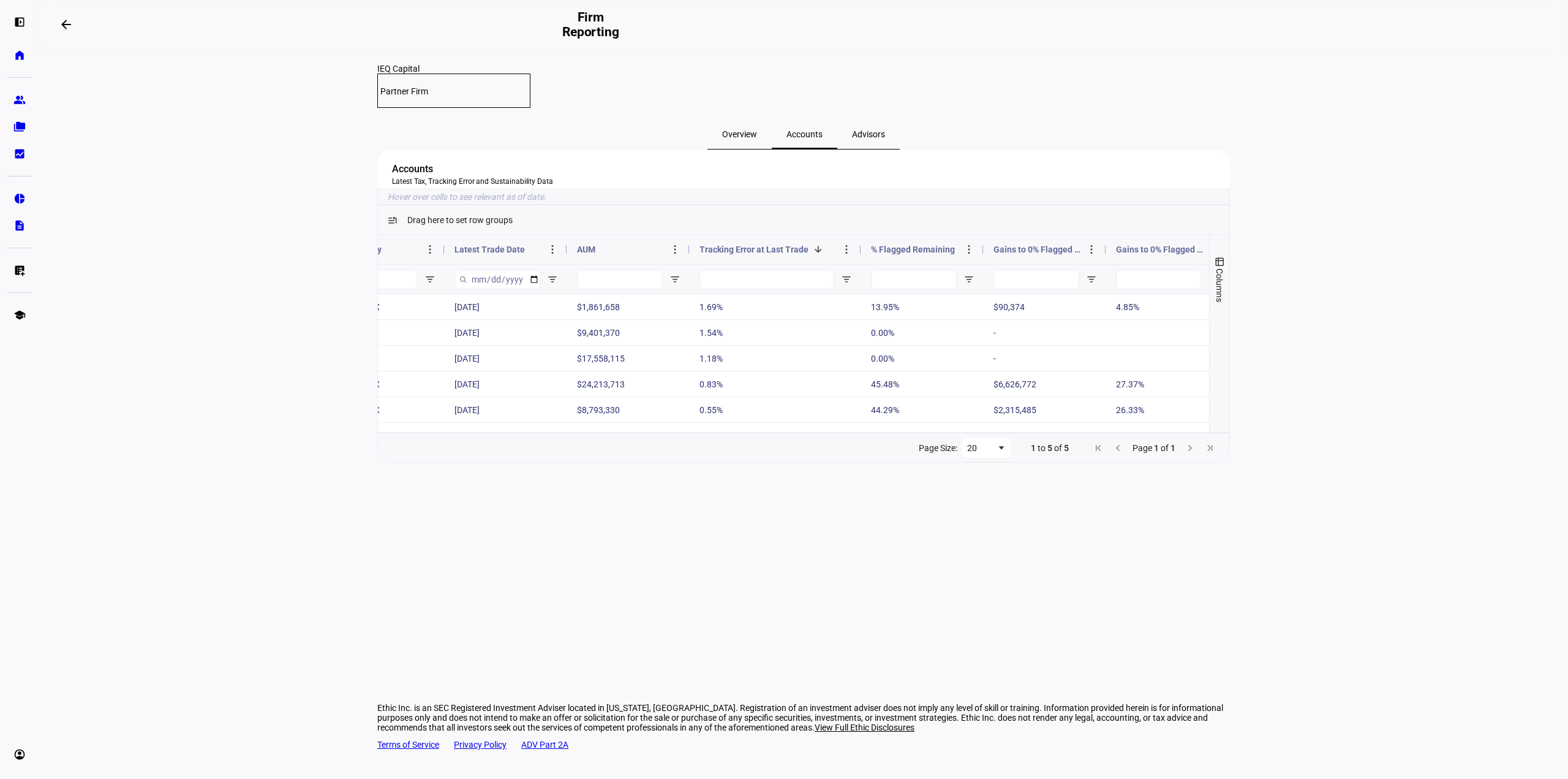
click at [920, 261] on div "% Flagged Remaining" at bounding box center [915, 249] width 88 height 23
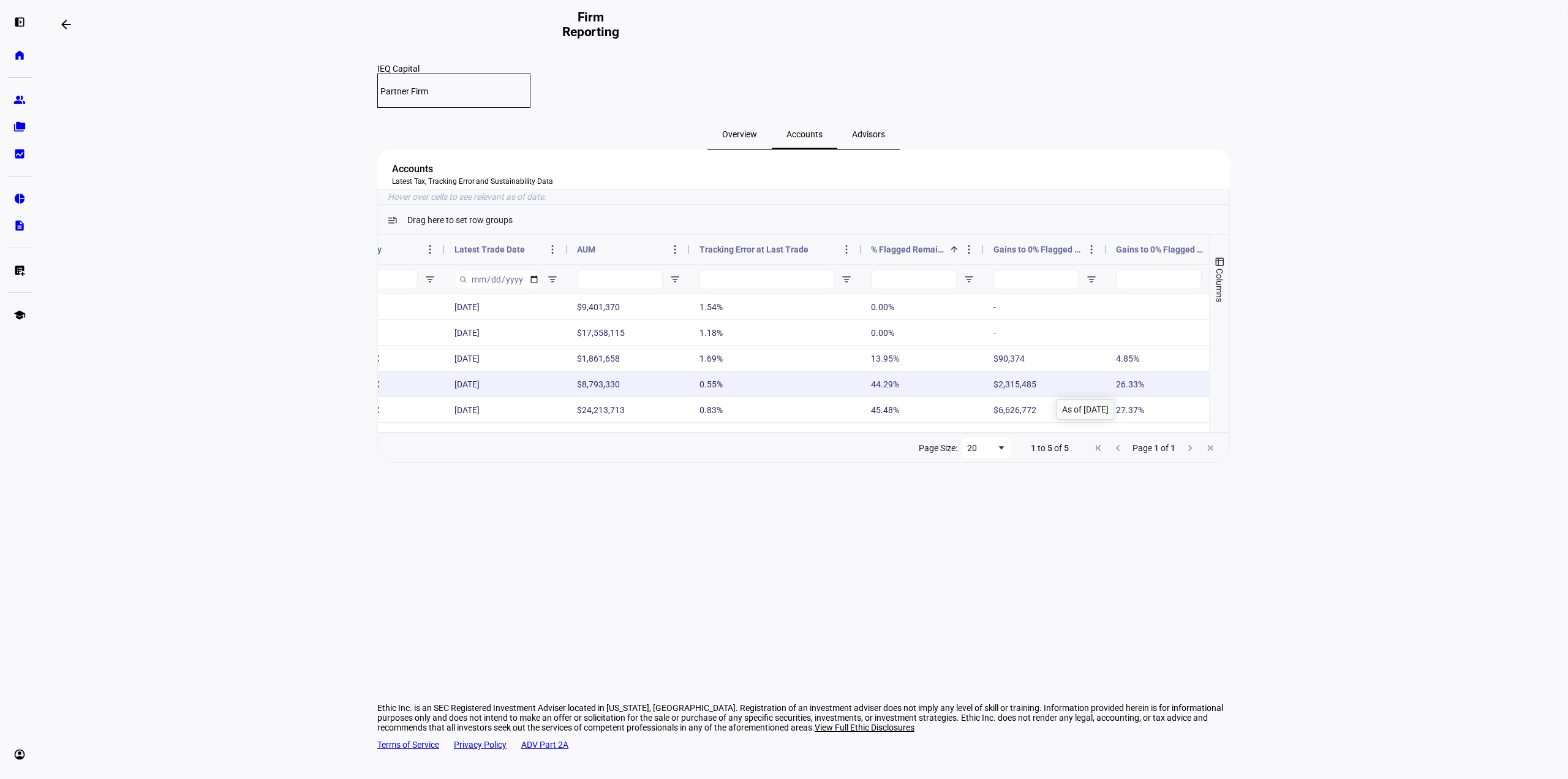
scroll to position [0, 725]
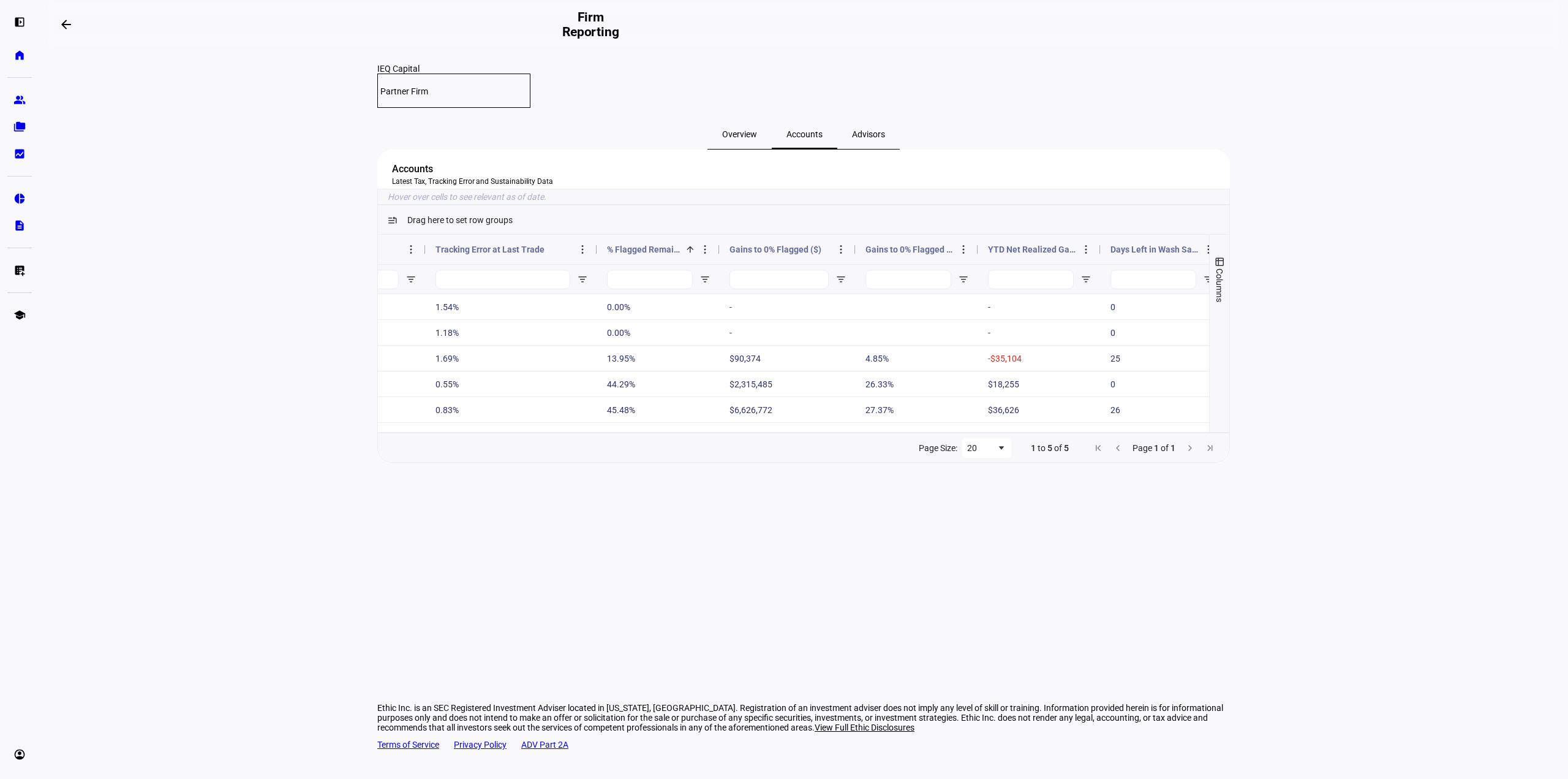
drag, startPoint x: 841, startPoint y: 264, endPoint x: 855, endPoint y: 261, distance: 14.3
click at [855, 261] on div at bounding box center [855, 249] width 5 height 29
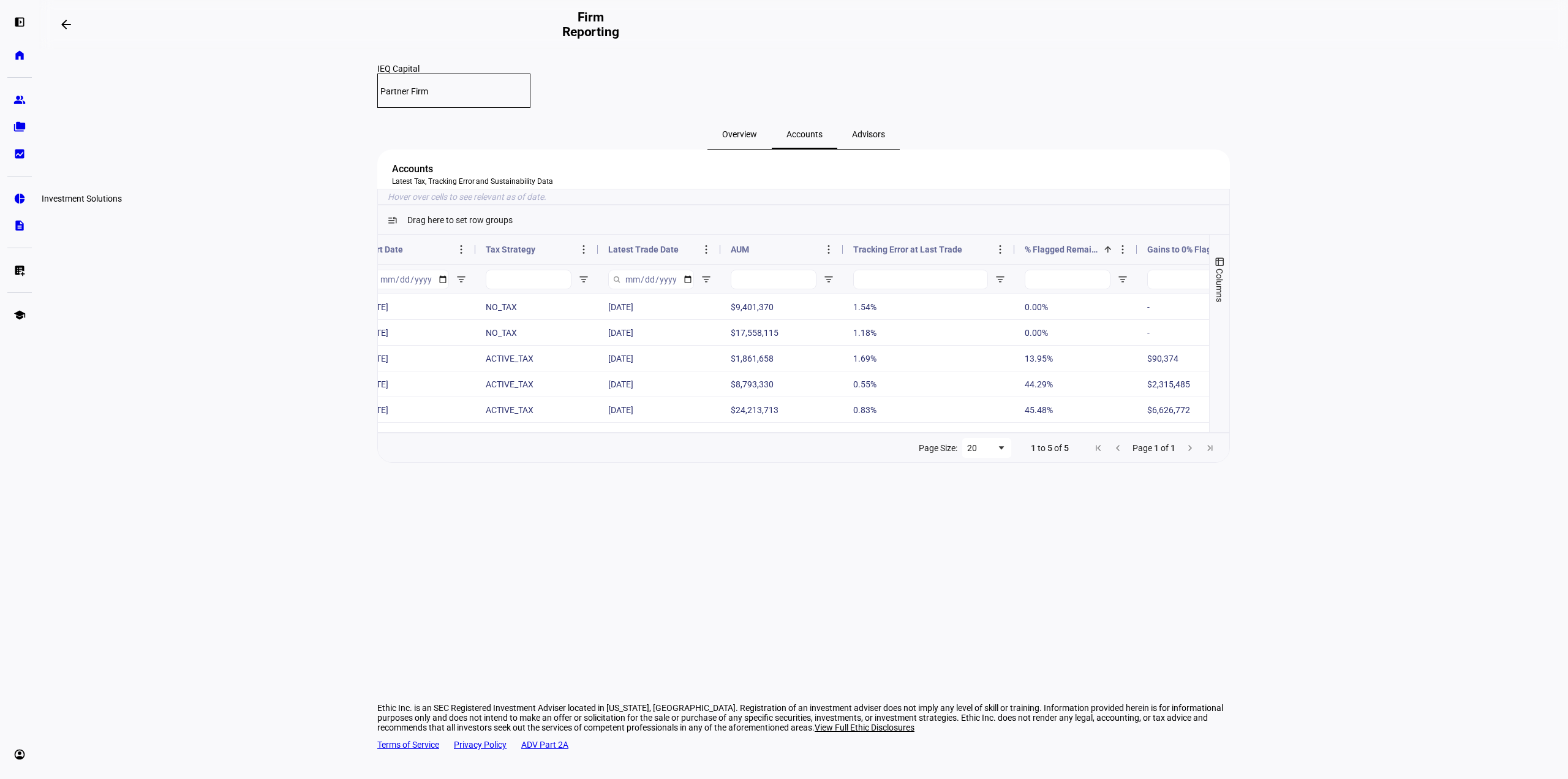
click at [21, 202] on eth-mat-symbol "pie_chart" at bounding box center [19, 198] width 12 height 12
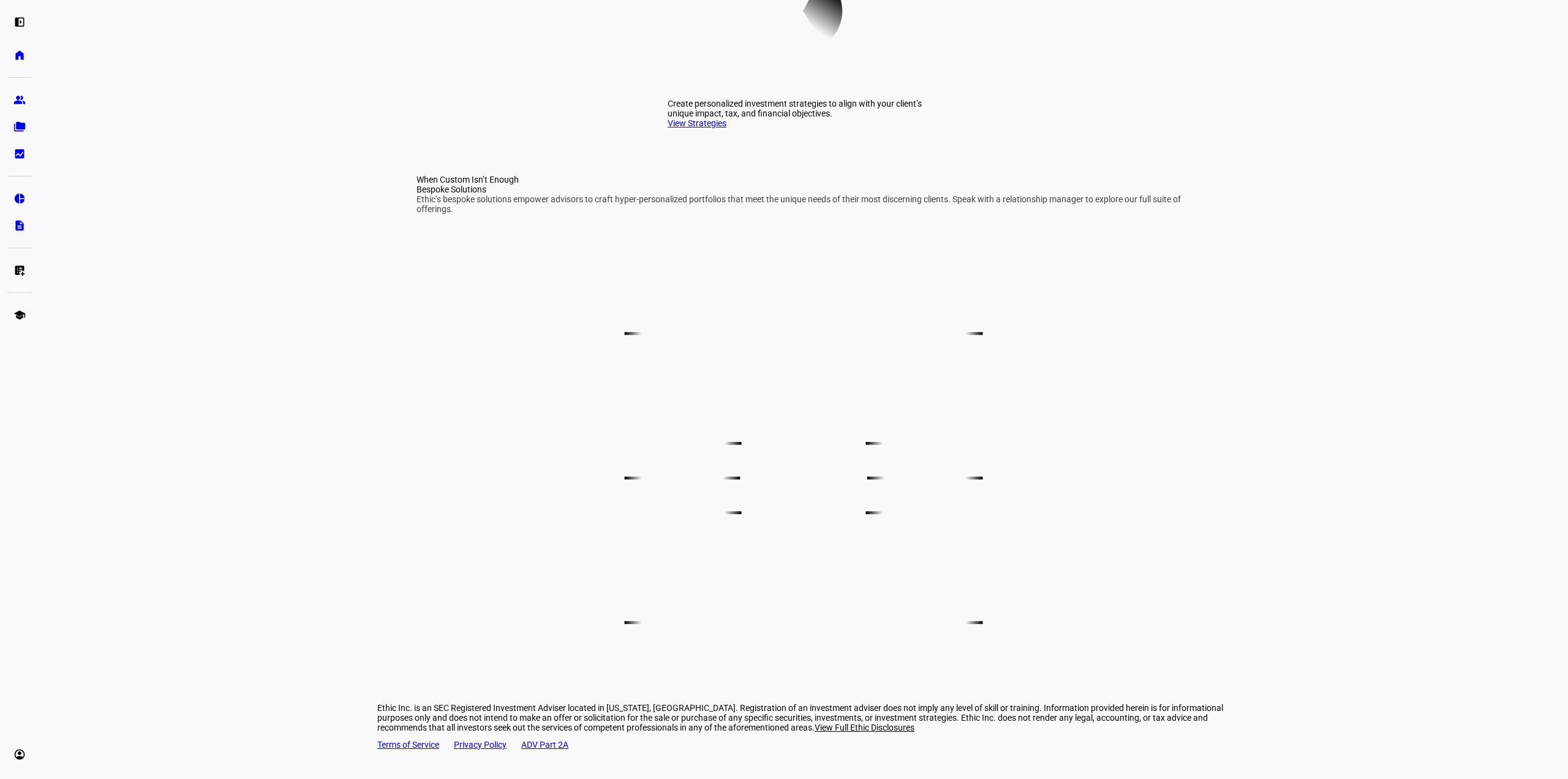
click at [641, 195] on div "Bespoke Solutions" at bounding box center [804, 190] width 774 height 10
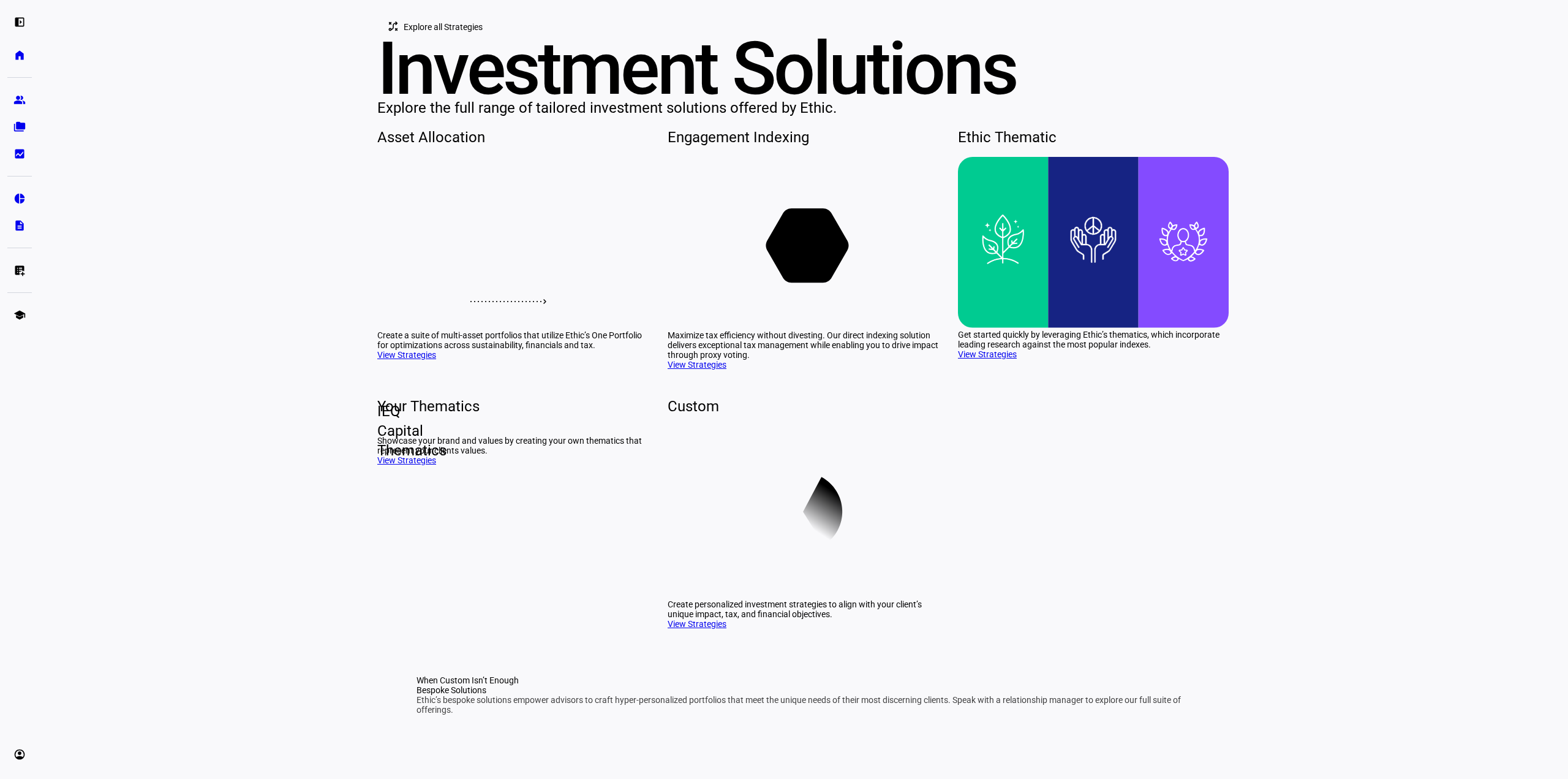
click at [420, 39] on span "Explore all Strategies" at bounding box center [443, 27] width 79 height 25
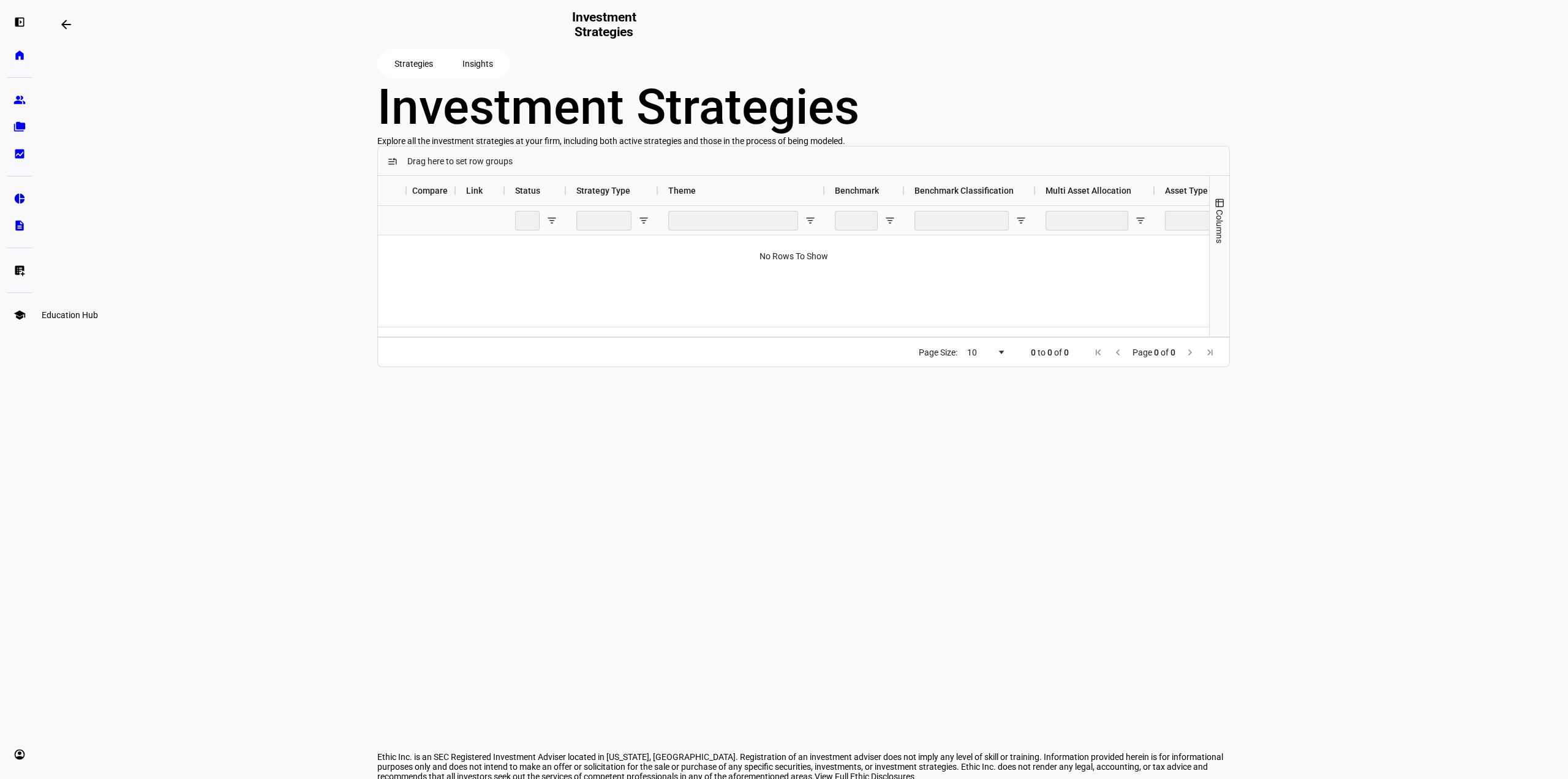
click at [16, 310] on eth-mat-symbol "school" at bounding box center [19, 315] width 12 height 12
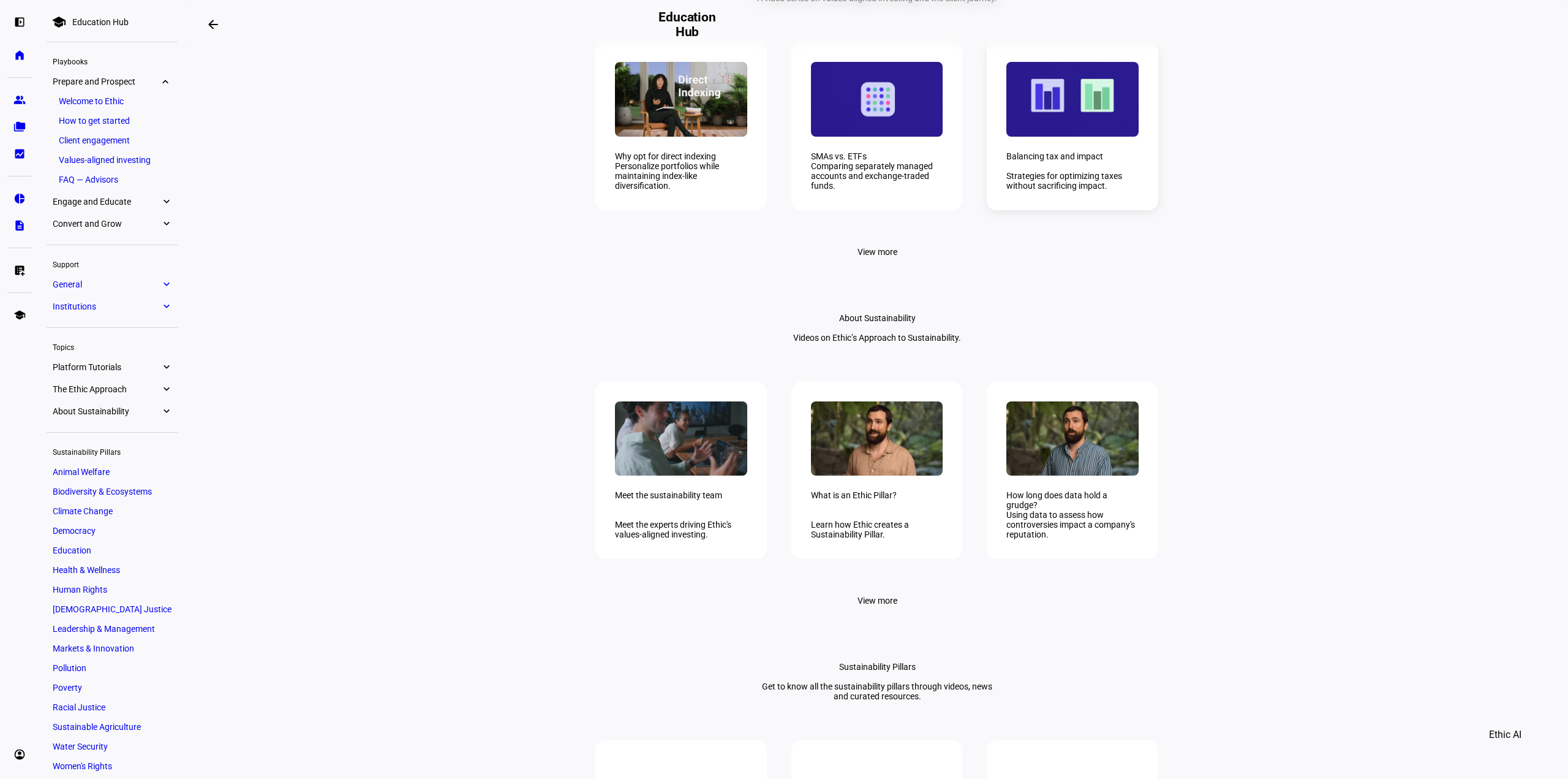
click at [1051, 209] on div "Balancing tax and impact Strategies for optimizing taxes without sacrificing im…" at bounding box center [1073, 126] width 172 height 168
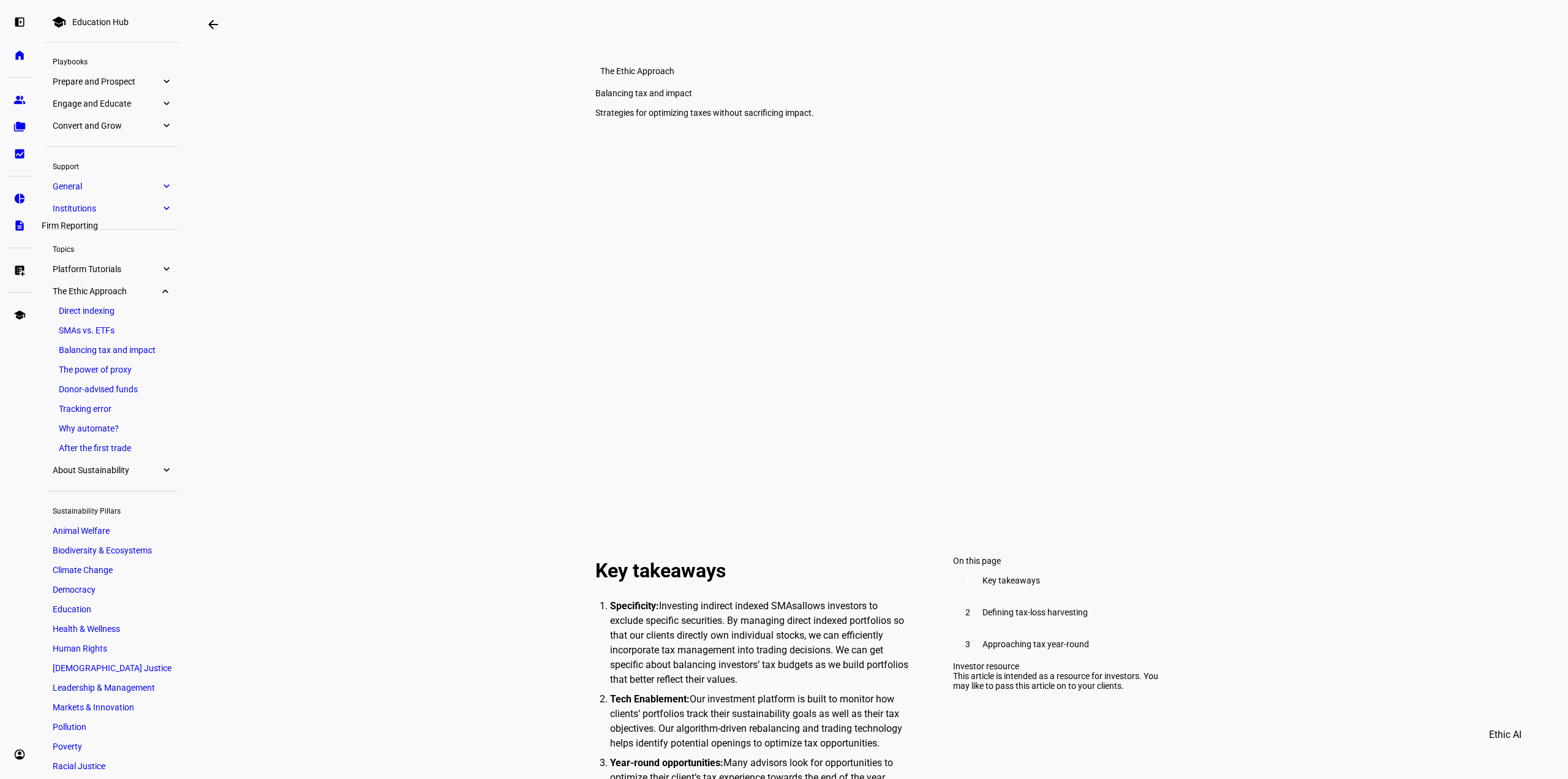
click at [18, 217] on link "description Firm Reporting" at bounding box center [19, 225] width 25 height 25
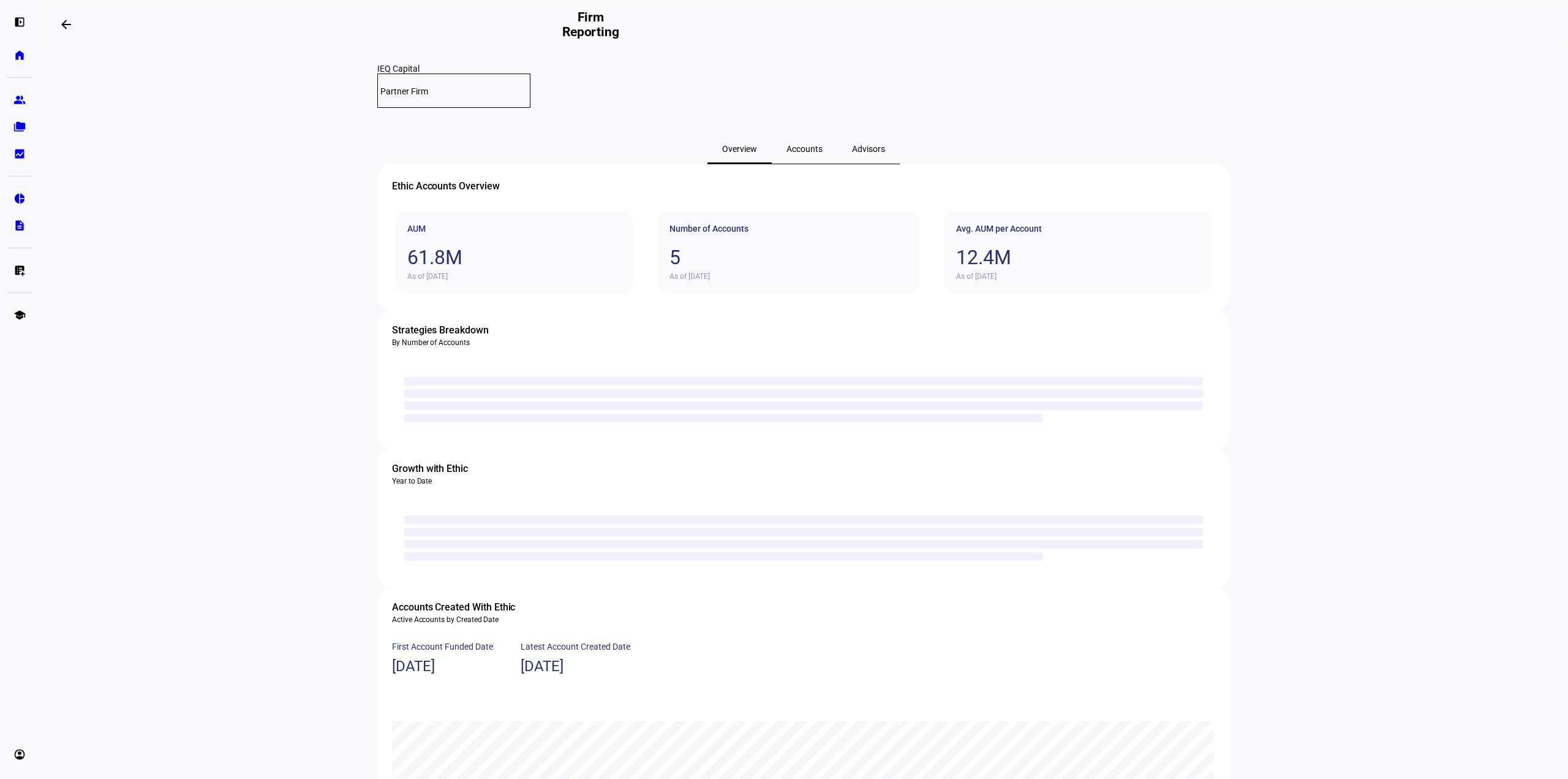
click at [792, 134] on span "Accounts" at bounding box center [804, 148] width 36 height 29
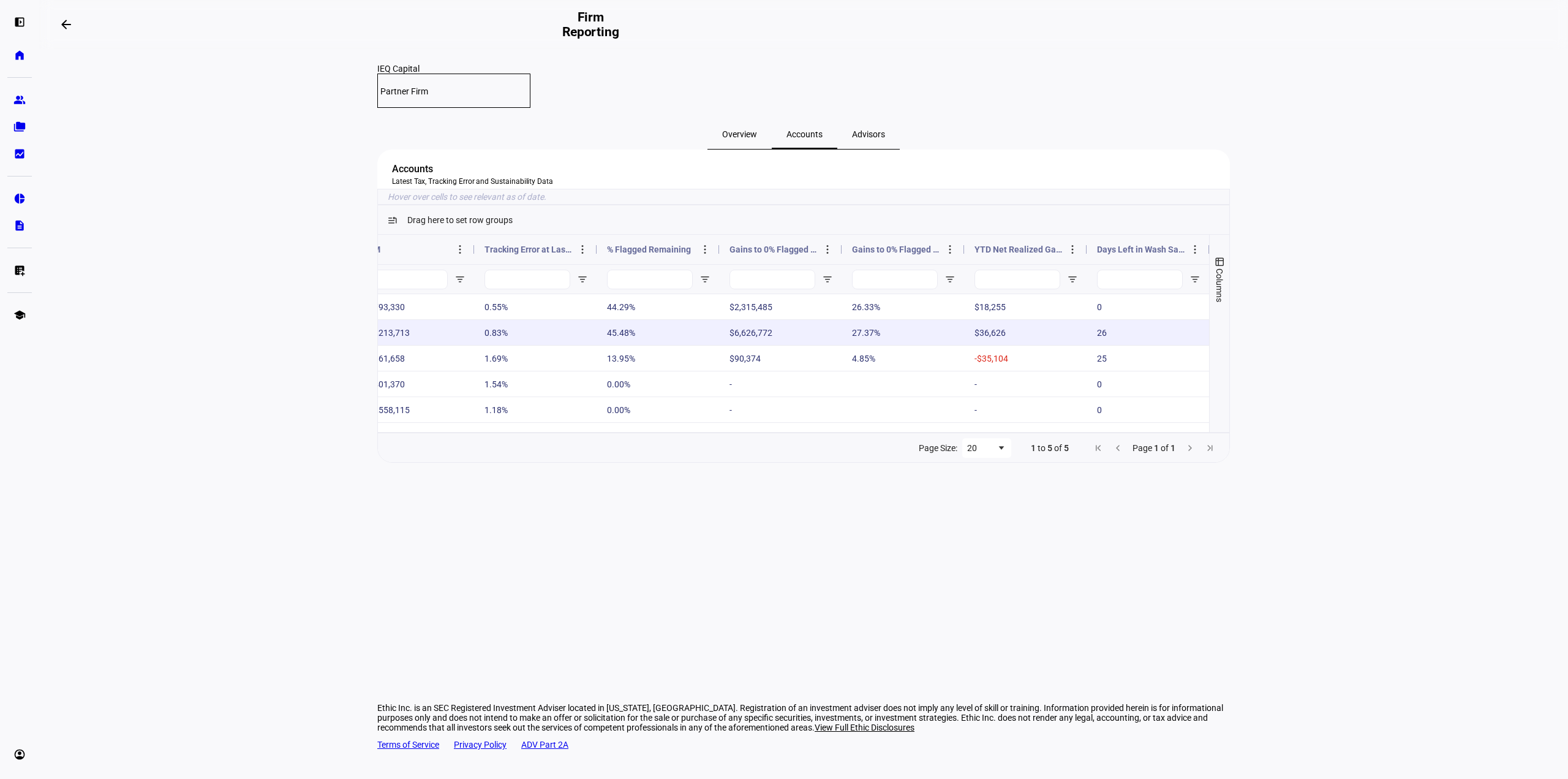
scroll to position [0, 157]
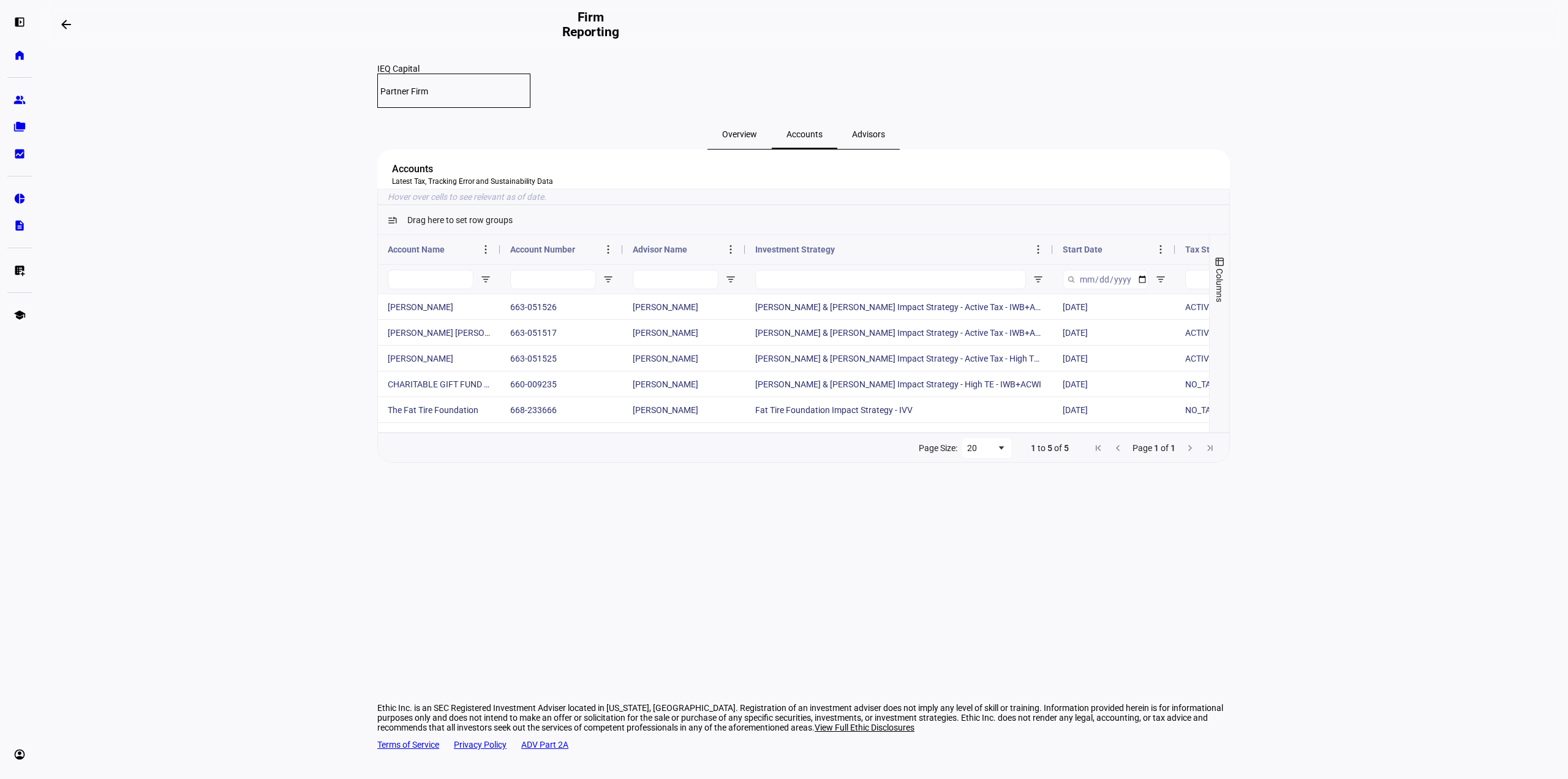
drag, startPoint x: 867, startPoint y: 264, endPoint x: 1052, endPoint y: 330, distance: 196.4
click at [1052, 330] on div "Latest Trade Date Tax Strategy Start Date" at bounding box center [793, 333] width 831 height 197
click at [748, 130] on span "Overview" at bounding box center [739, 134] width 35 height 9
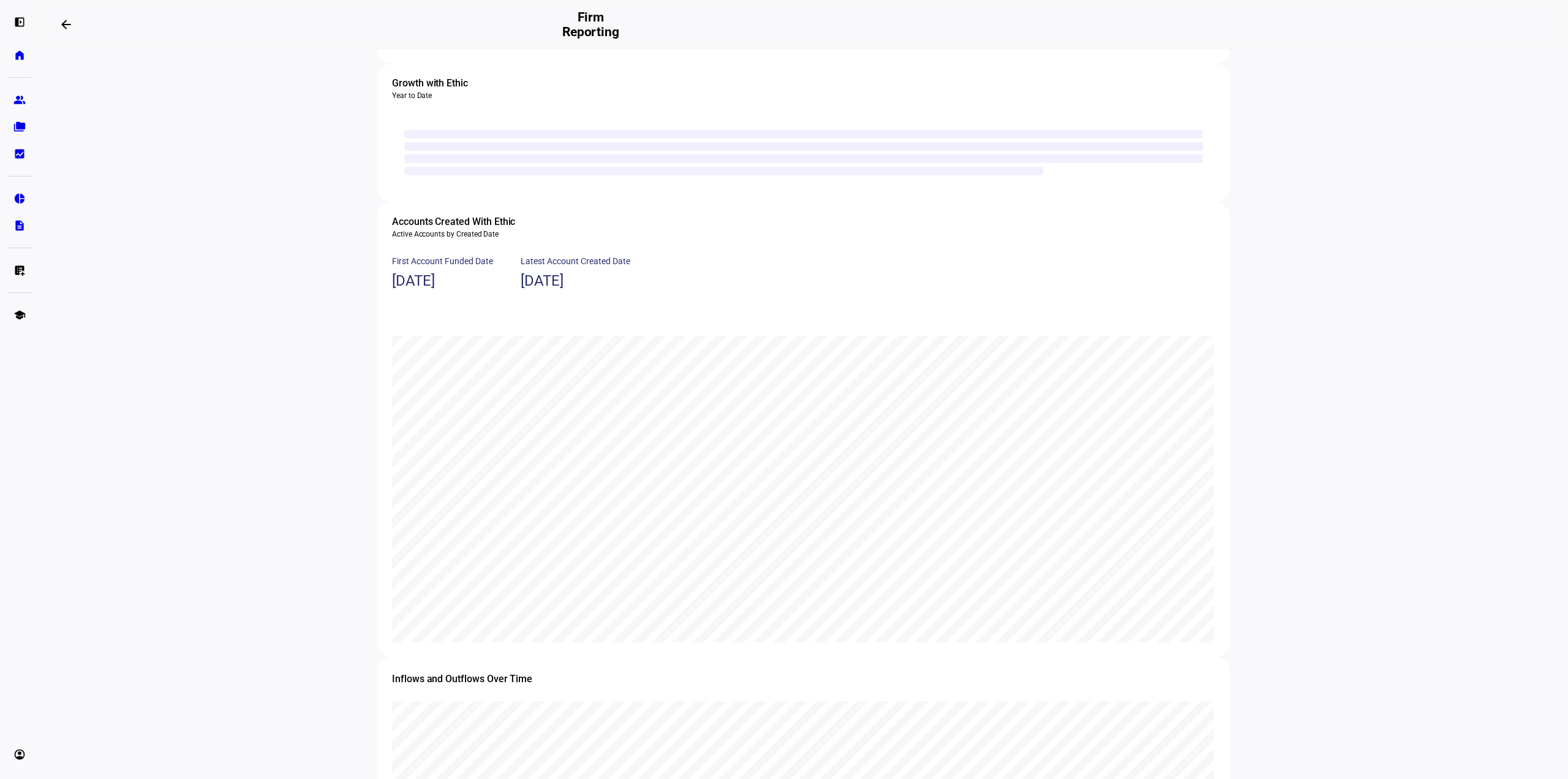
click at [547, 516] on div "chart, 2 series" at bounding box center [798, 459] width 717 height 224
click at [652, 572] on div "chart, 2 series" at bounding box center [798, 459] width 717 height 224
click at [871, 572] on div "chart, 2 series" at bounding box center [798, 459] width 717 height 224
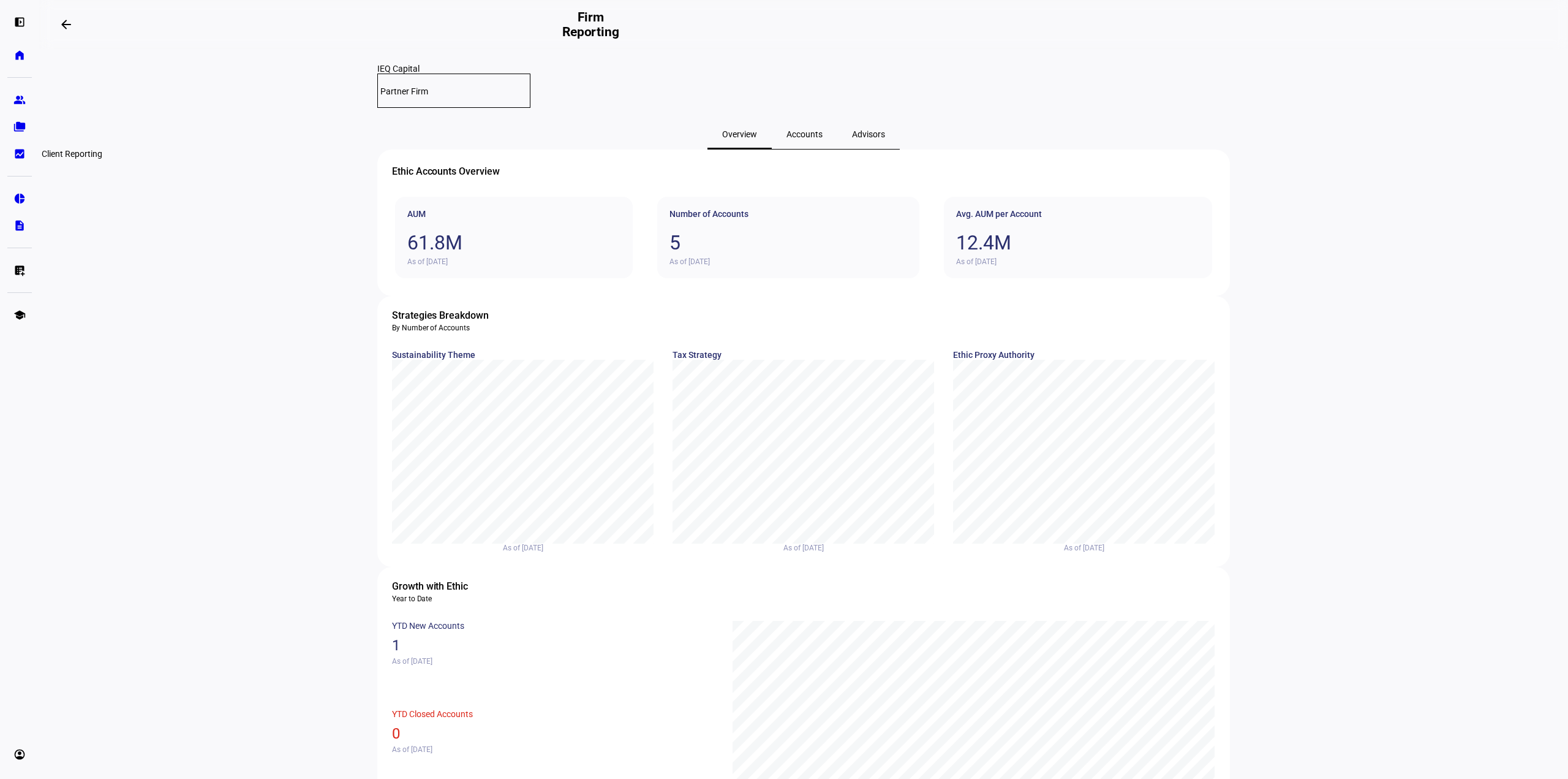
click at [22, 151] on eth-mat-symbol "bid_landscape" at bounding box center [19, 153] width 12 height 12
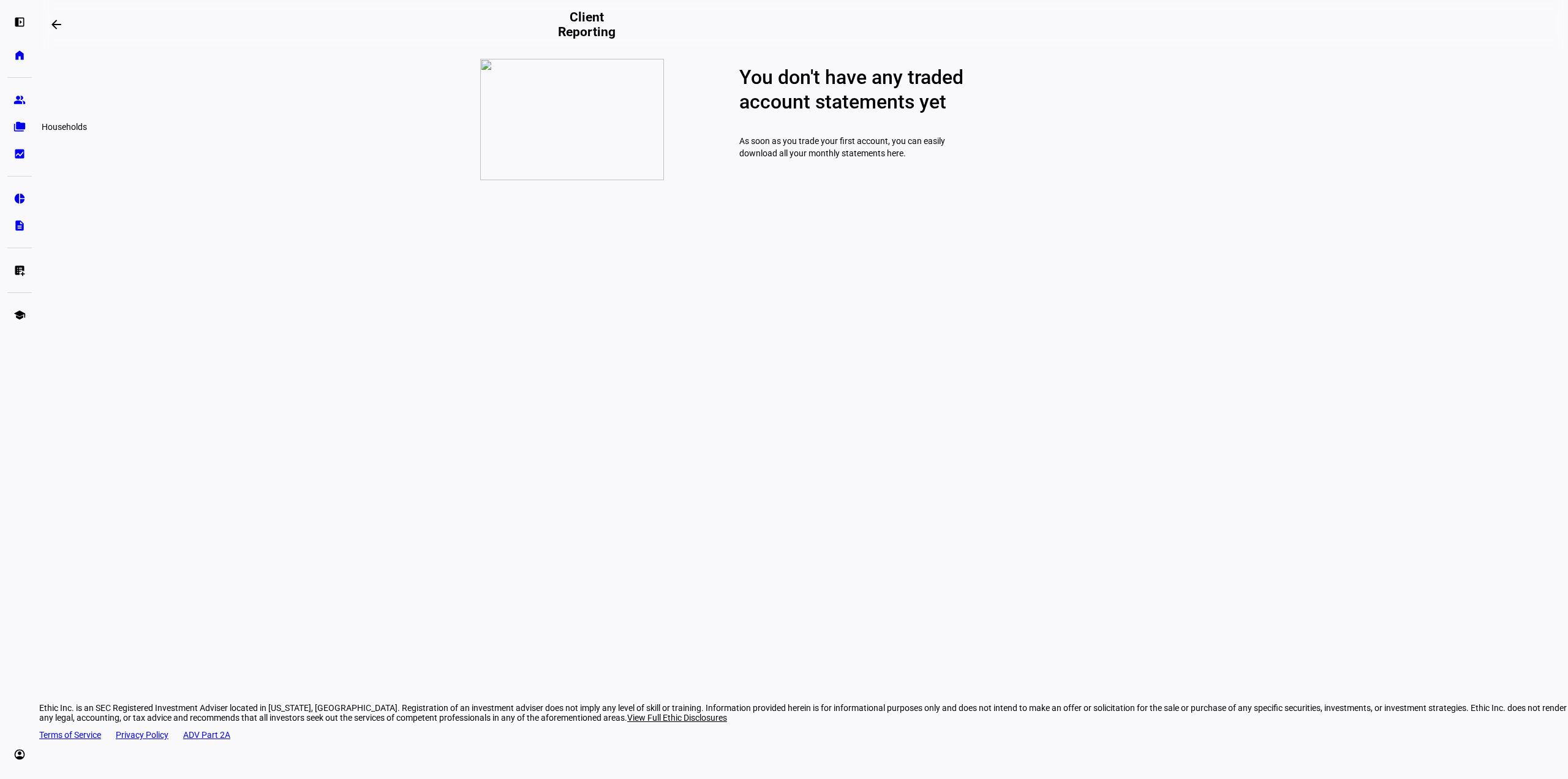
click at [17, 127] on eth-mat-symbol "folder_copy" at bounding box center [19, 126] width 12 height 12
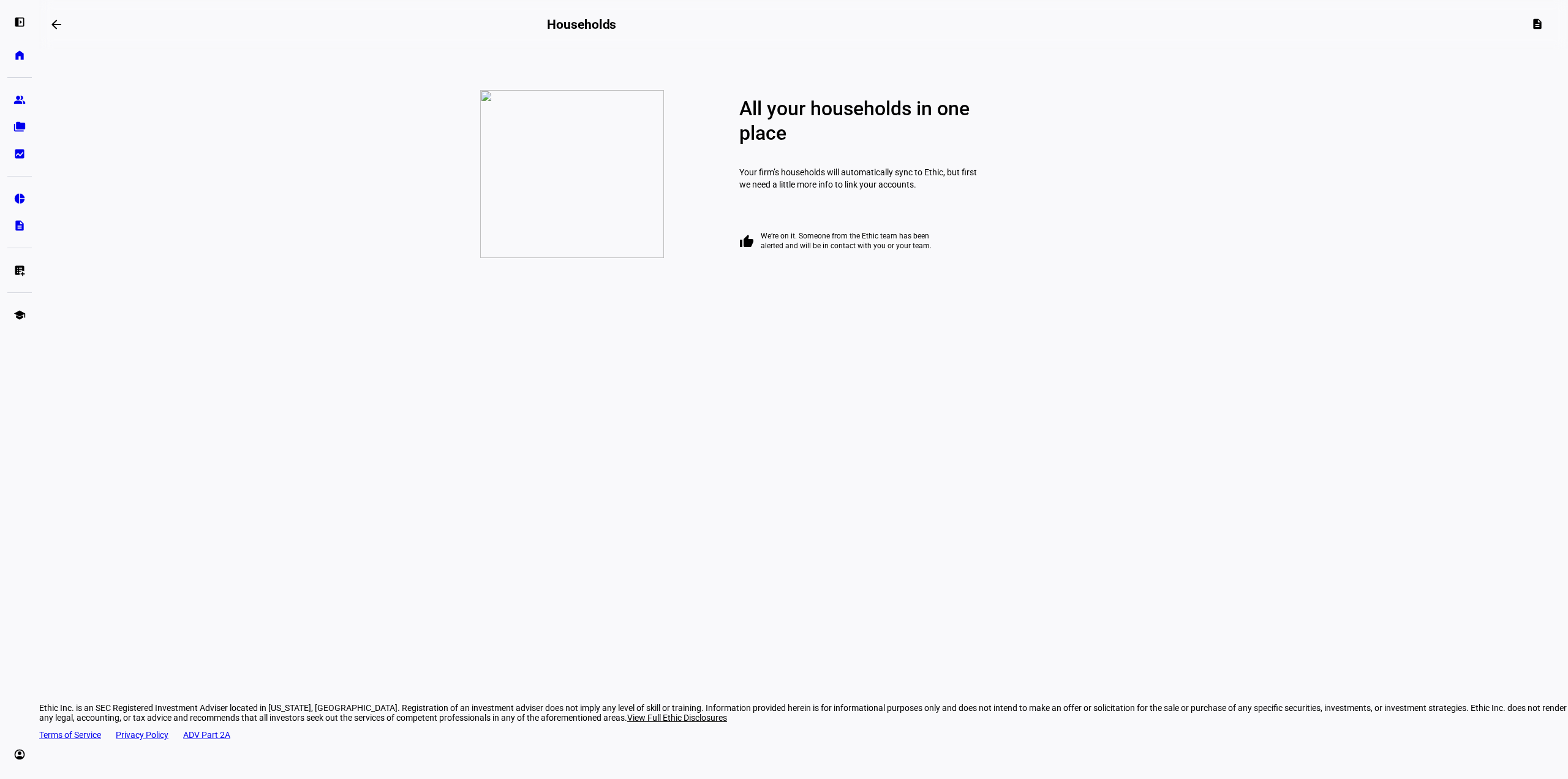
click at [754, 249] on mat-icon "thumb_up" at bounding box center [746, 241] width 15 height 15
click at [23, 102] on eth-mat-symbol "group" at bounding box center [19, 99] width 12 height 12
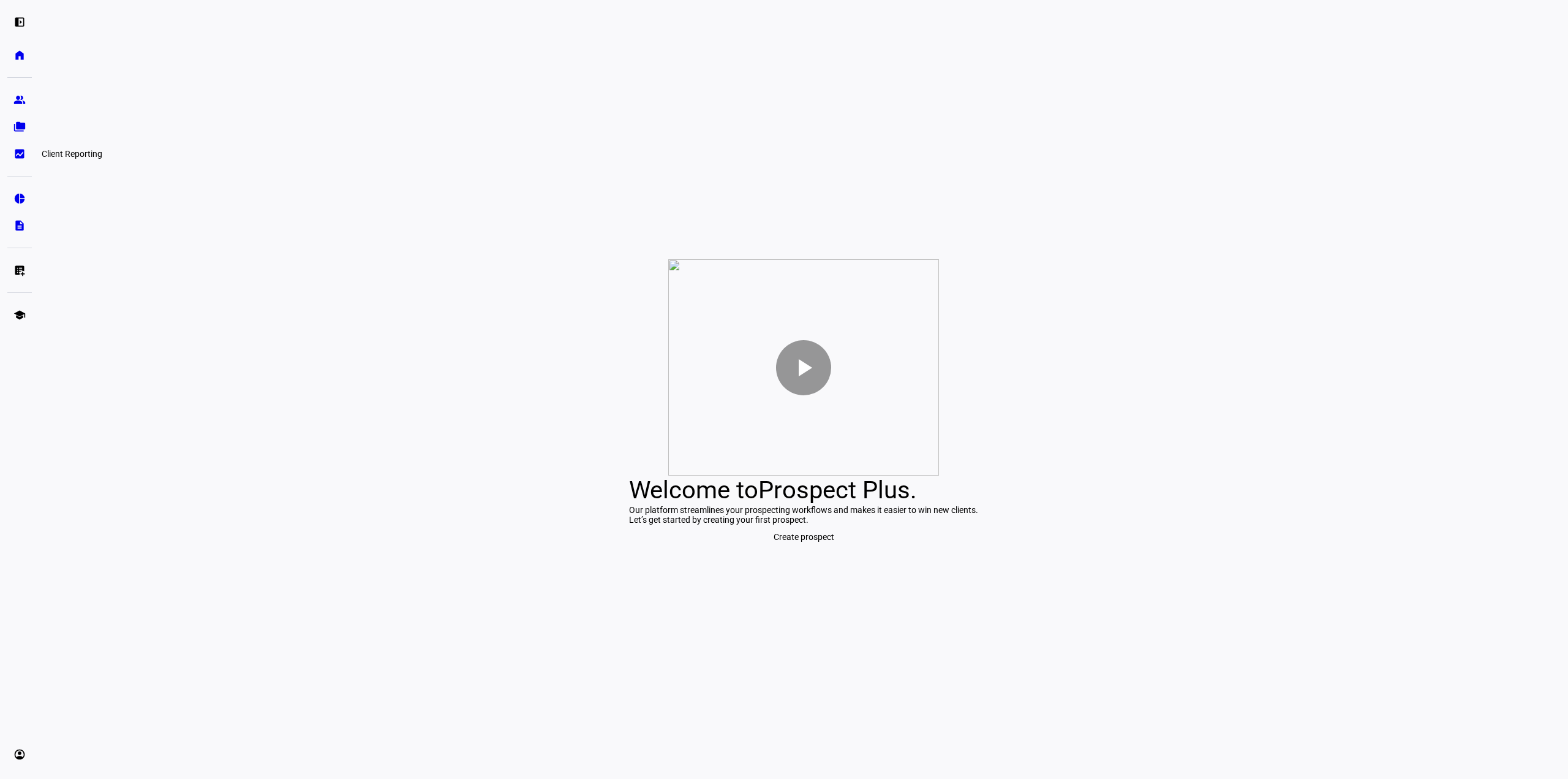
click at [18, 154] on eth-mat-symbol "bid_landscape" at bounding box center [19, 153] width 12 height 12
